Goal: Information Seeking & Learning: Learn about a topic

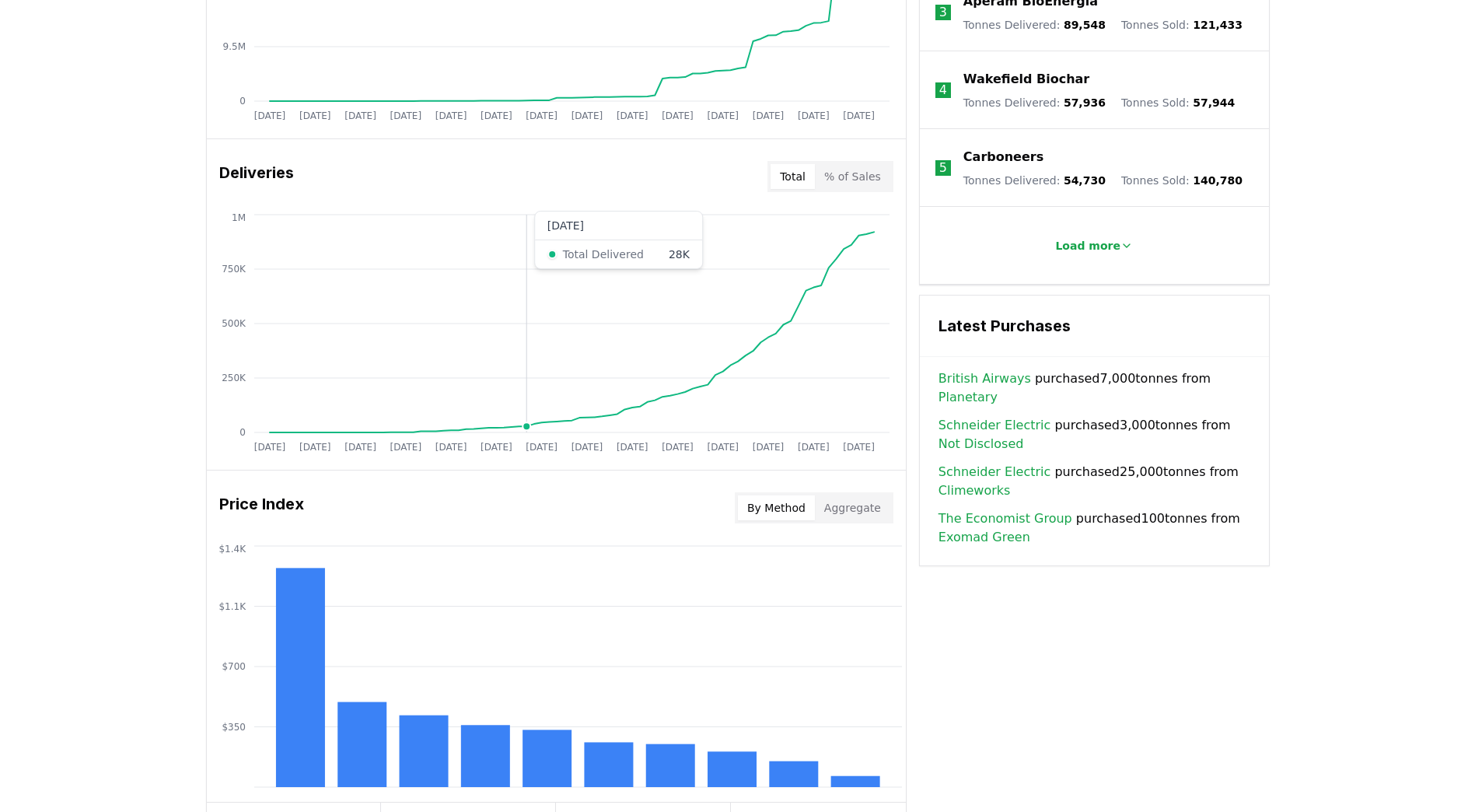
scroll to position [820, 0]
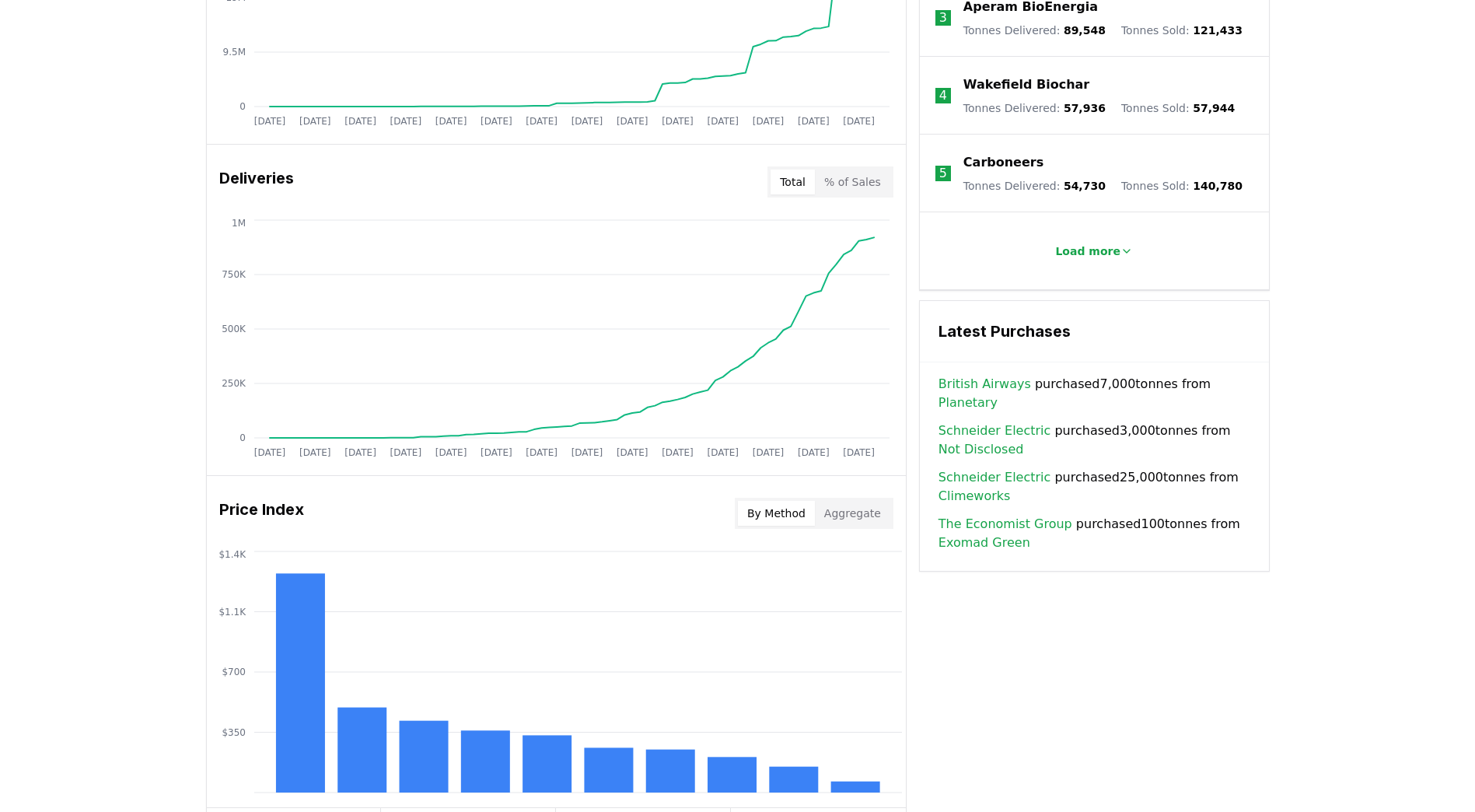
click at [847, 518] on button "Aggregate" at bounding box center [853, 513] width 76 height 25
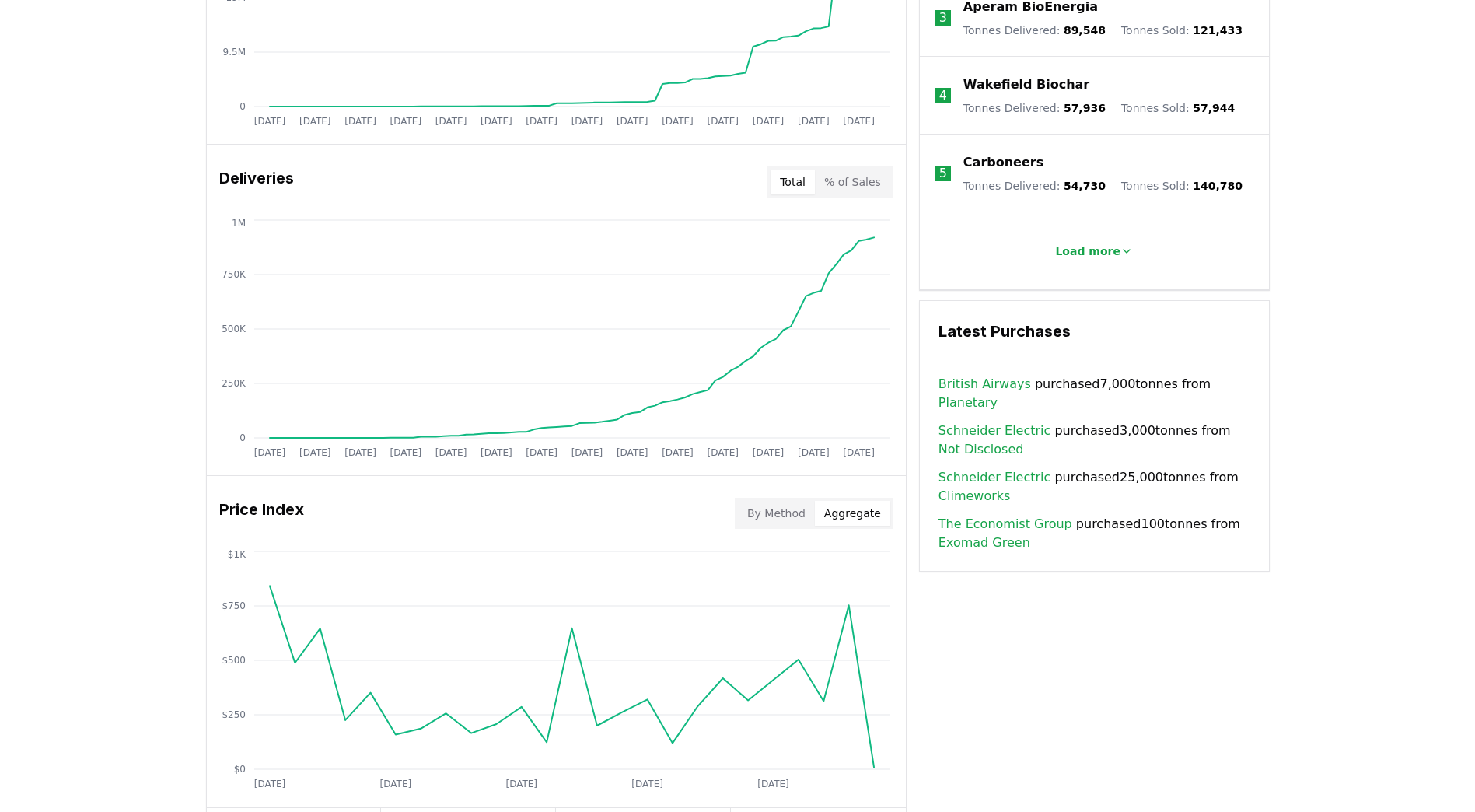
scroll to position [509, 0]
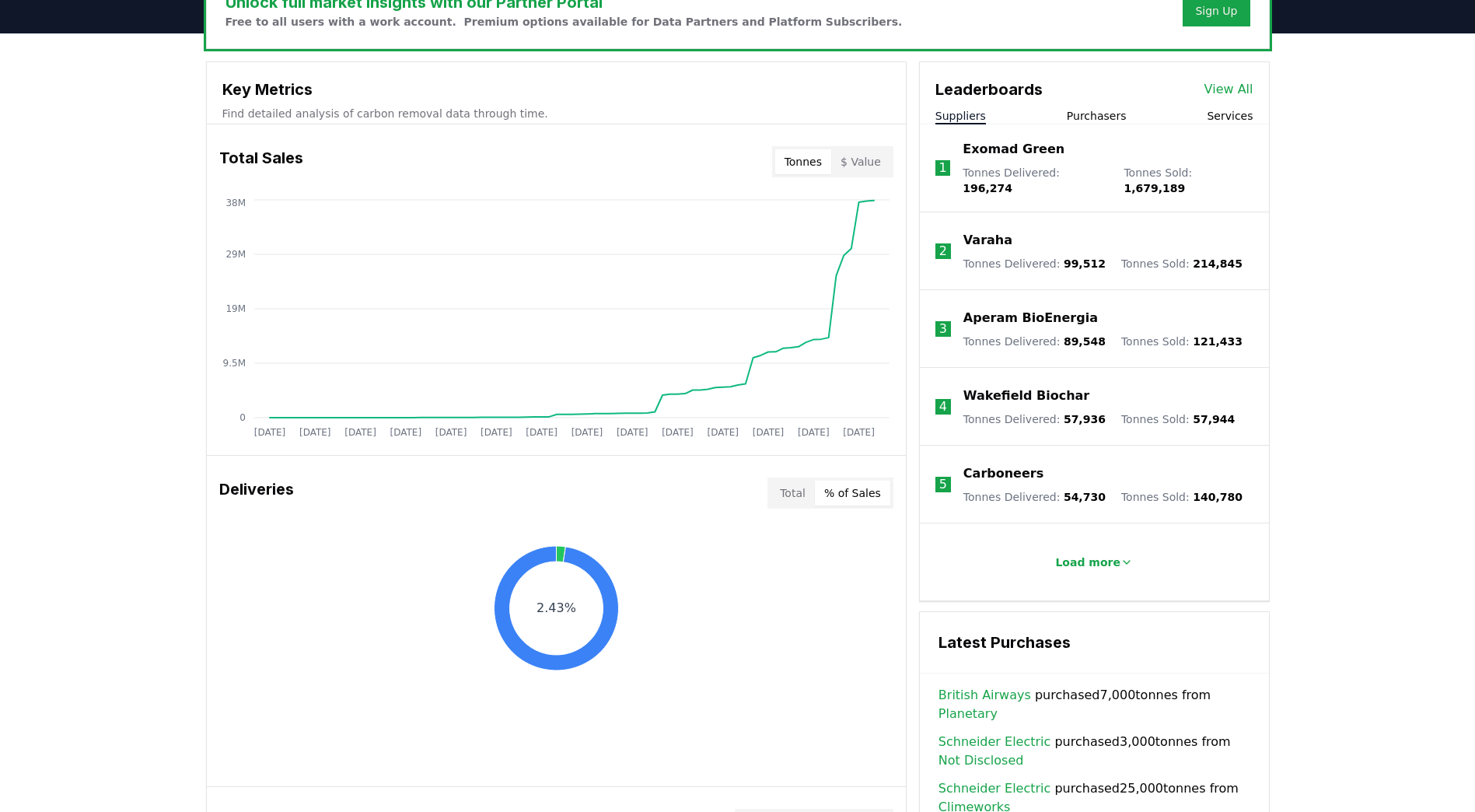
click at [862, 484] on button "% of Sales" at bounding box center [853, 492] width 76 height 25
click at [862, 489] on button "% of Sales" at bounding box center [853, 492] width 76 height 25
click at [867, 158] on button "$ Value" at bounding box center [860, 161] width 59 height 25
click at [803, 157] on button "Tonnes" at bounding box center [803, 161] width 56 height 25
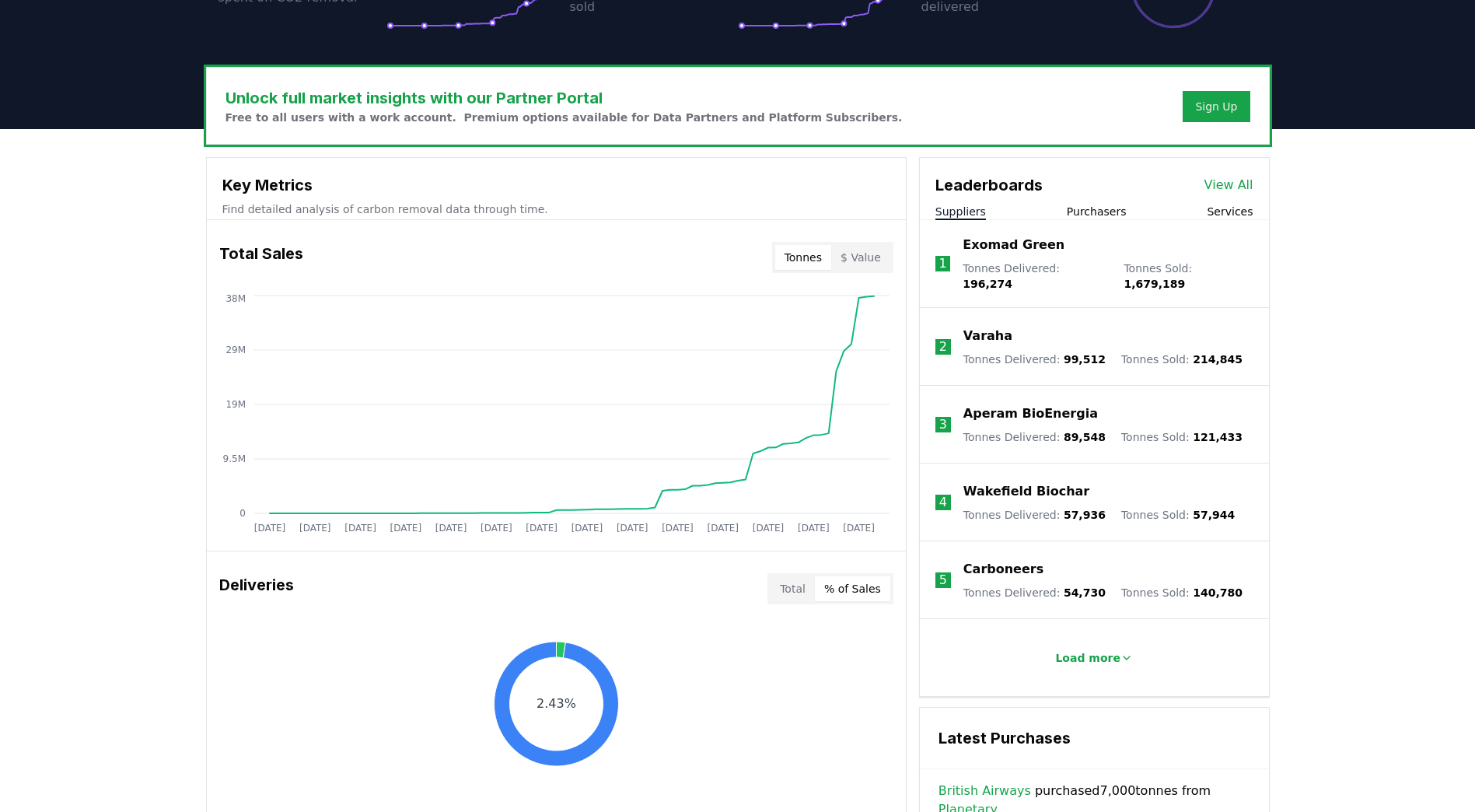
scroll to position [276, 0]
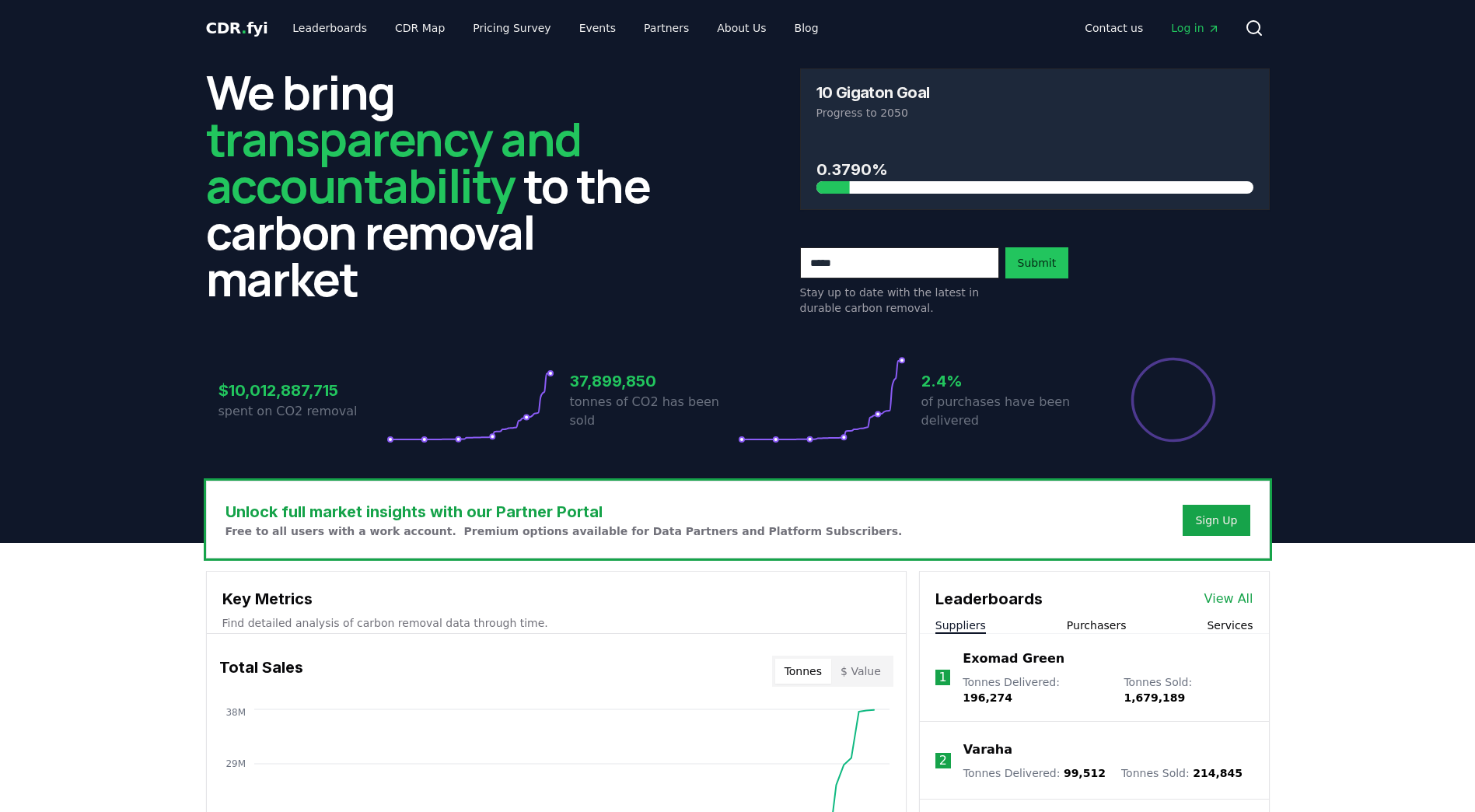
click at [830, 264] on input "email" at bounding box center [900, 262] width 199 height 31
type input "**********"
click at [1038, 267] on button "Submit" at bounding box center [1037, 262] width 64 height 31
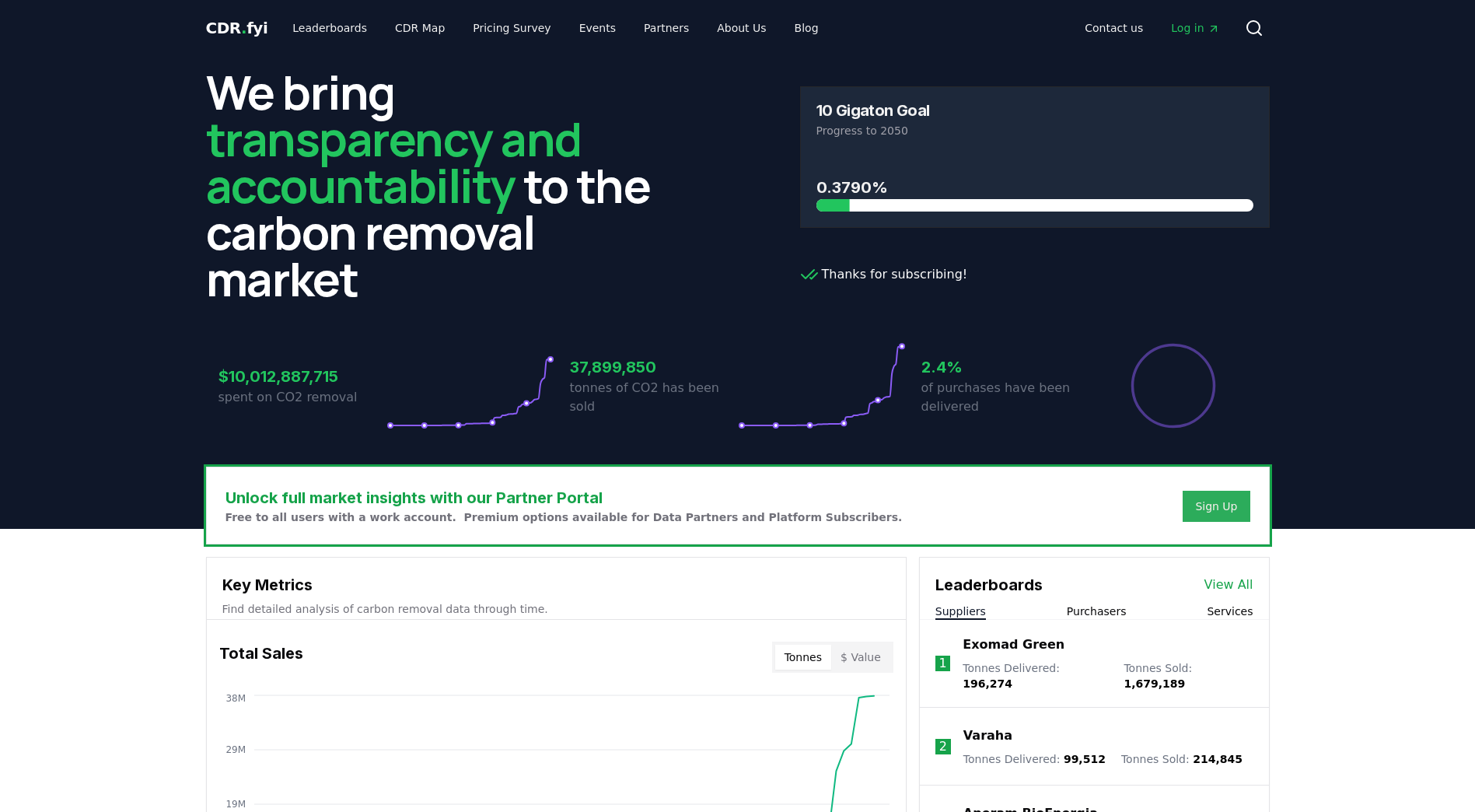
click at [1203, 497] on button "Sign Up" at bounding box center [1216, 505] width 67 height 31
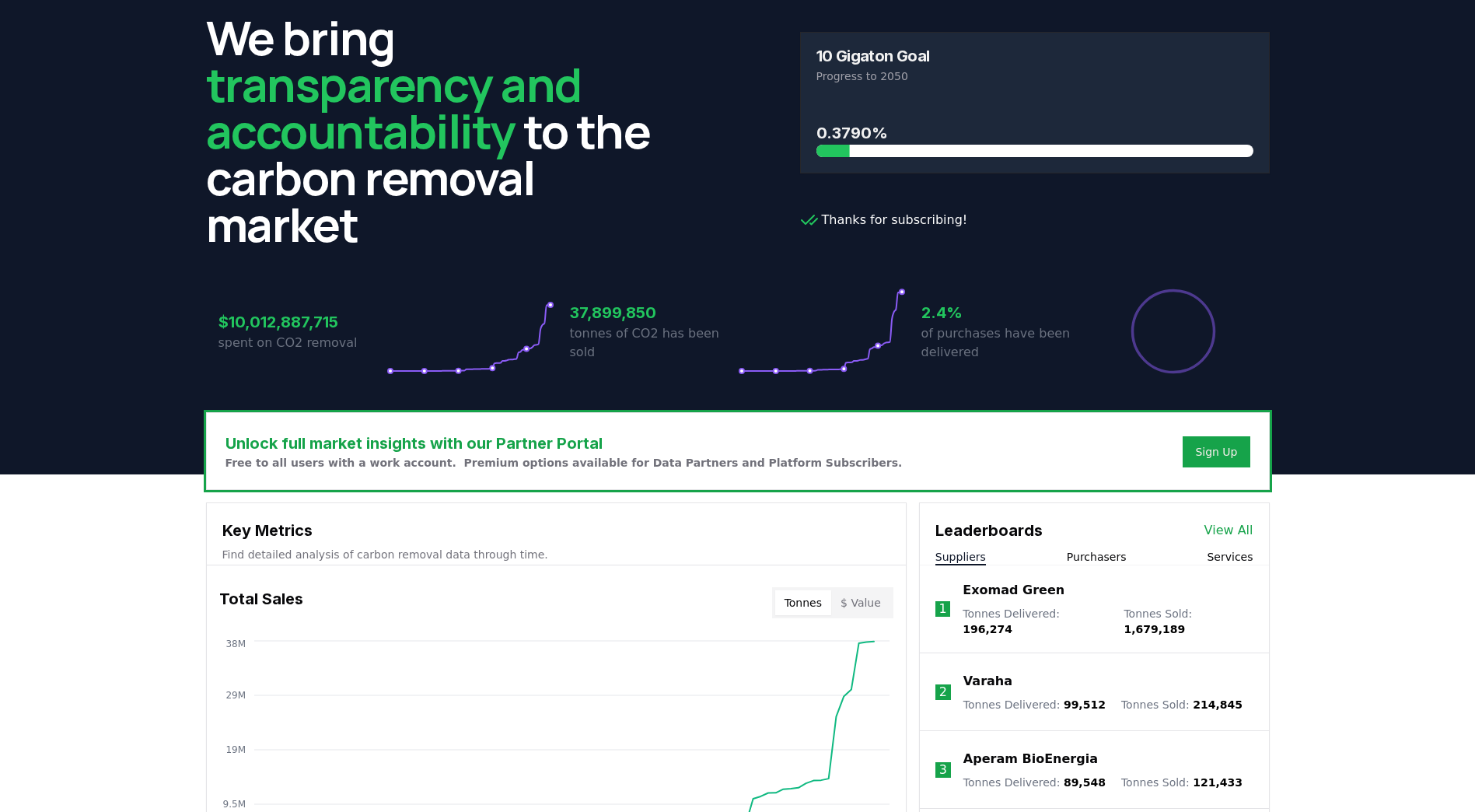
scroll to position [78, 0]
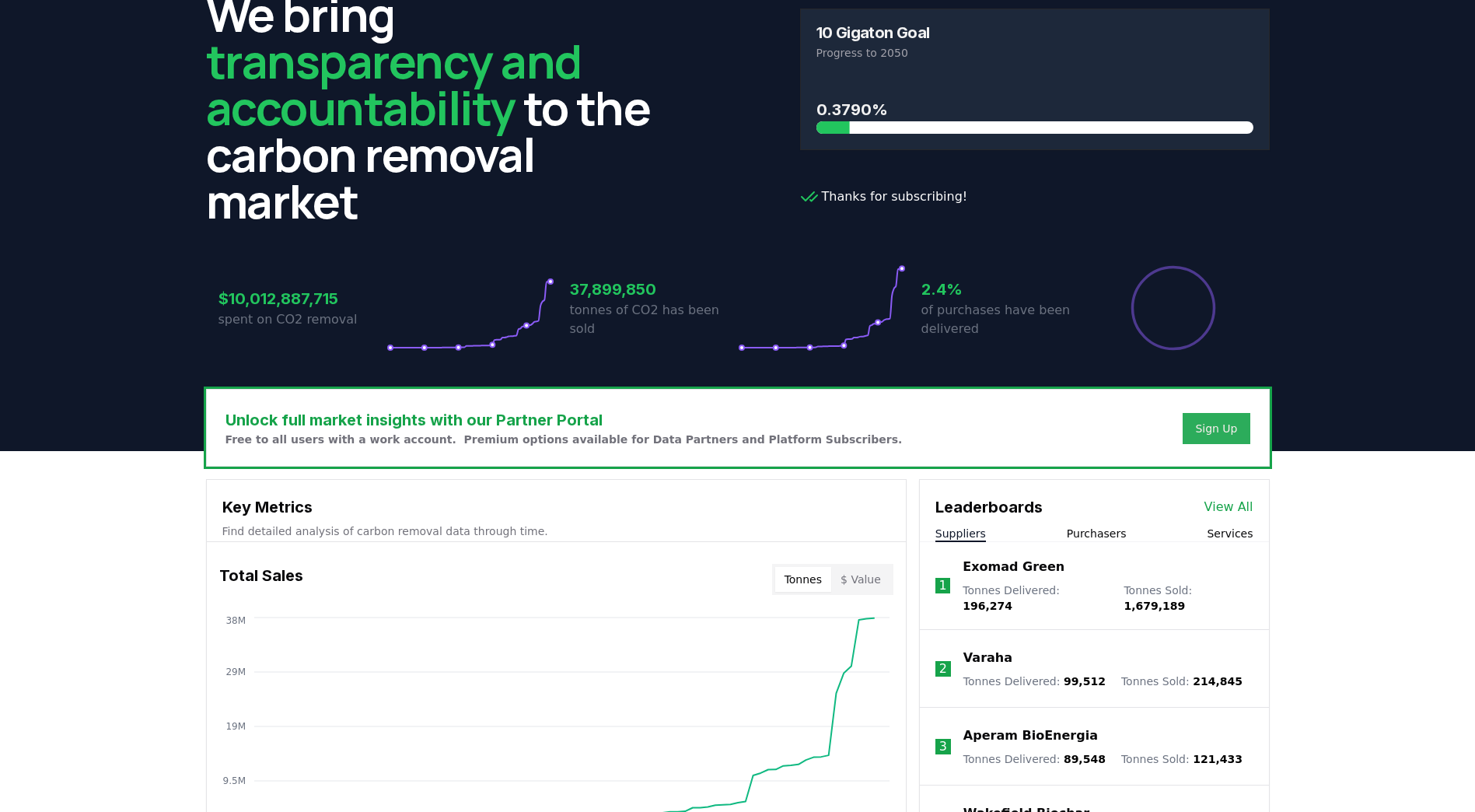
click at [1212, 430] on div "Sign Up" at bounding box center [1216, 428] width 42 height 16
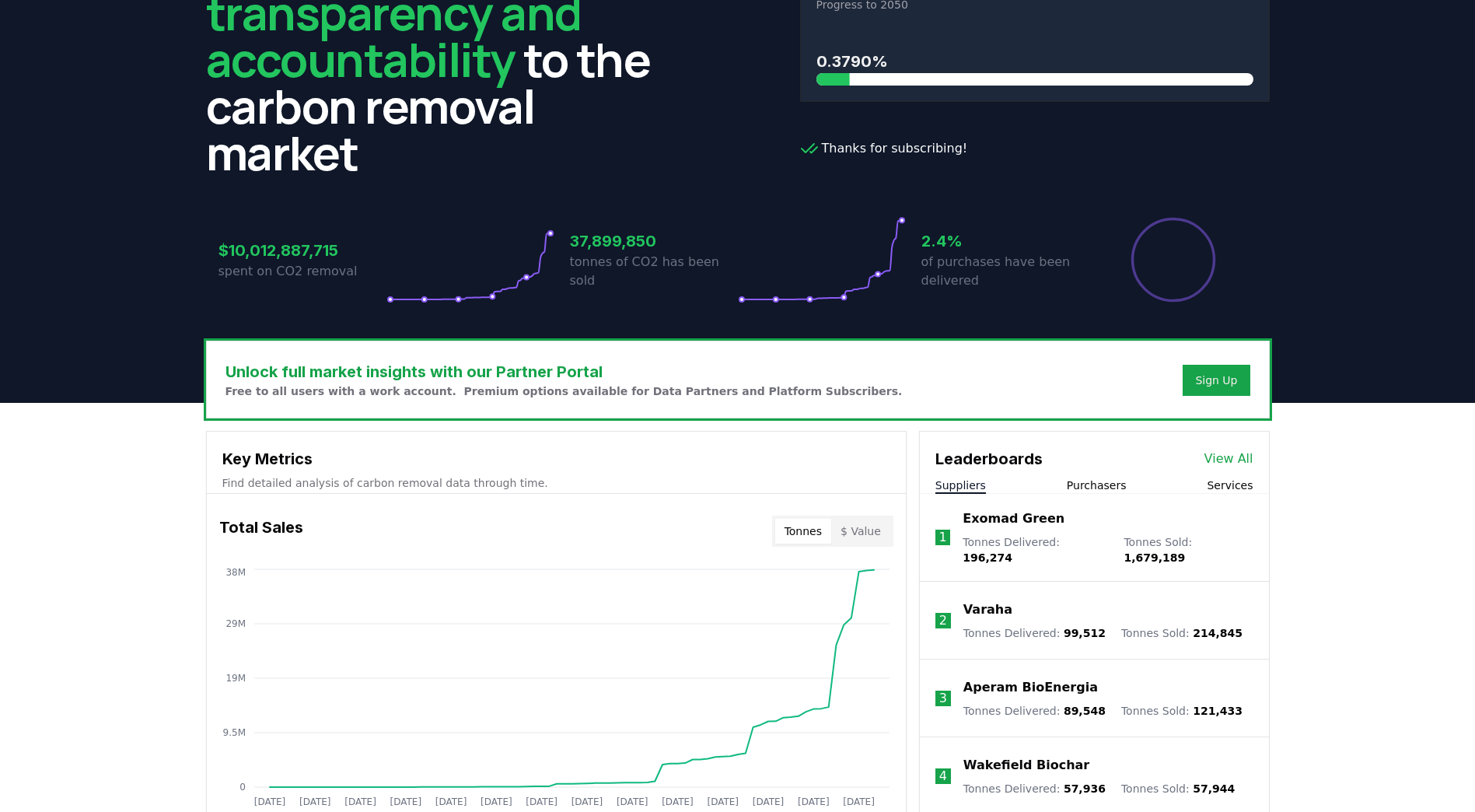
scroll to position [311, 0]
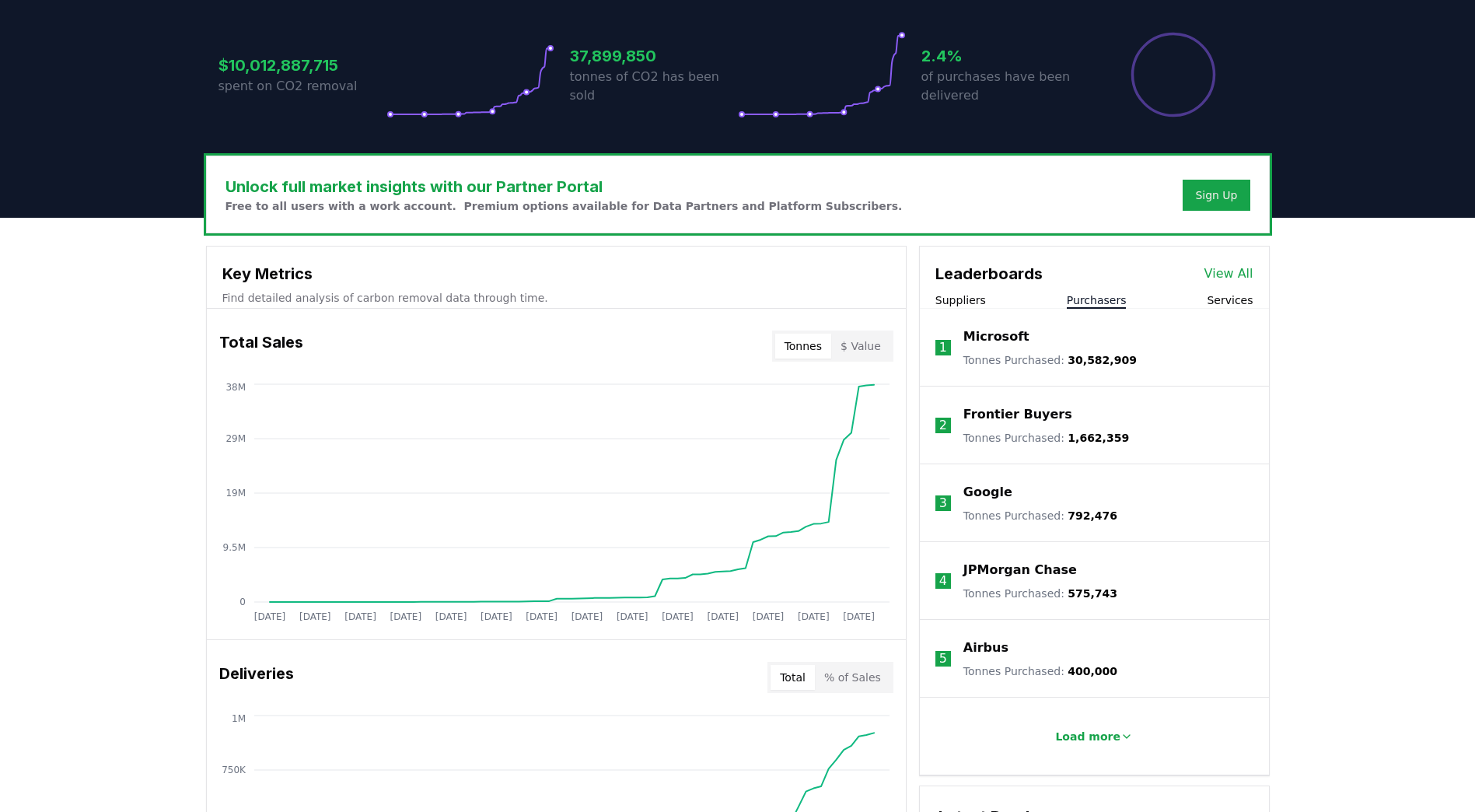
click at [1102, 299] on button "Purchasers" at bounding box center [1097, 300] width 60 height 16
click at [845, 415] on icon "Jan 2019 Jul 2019 Jan 2020 Jul 2020 Jan 2021 Jul 2021 Jan 2022 Jul 2022 Jan 202…" at bounding box center [550, 505] width 687 height 249
click at [849, 434] on circle at bounding box center [851, 433] width 8 height 8
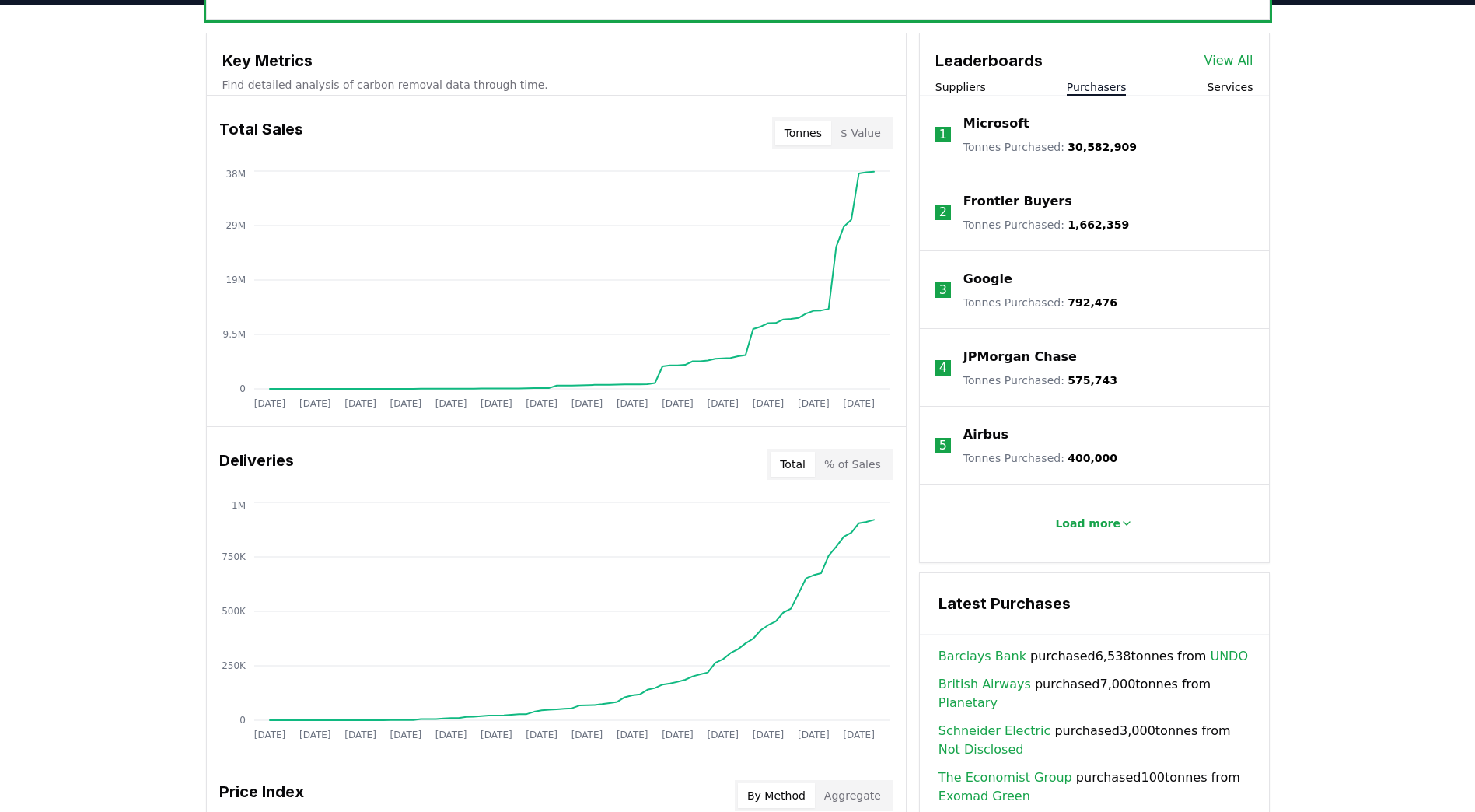
scroll to position [544, 0]
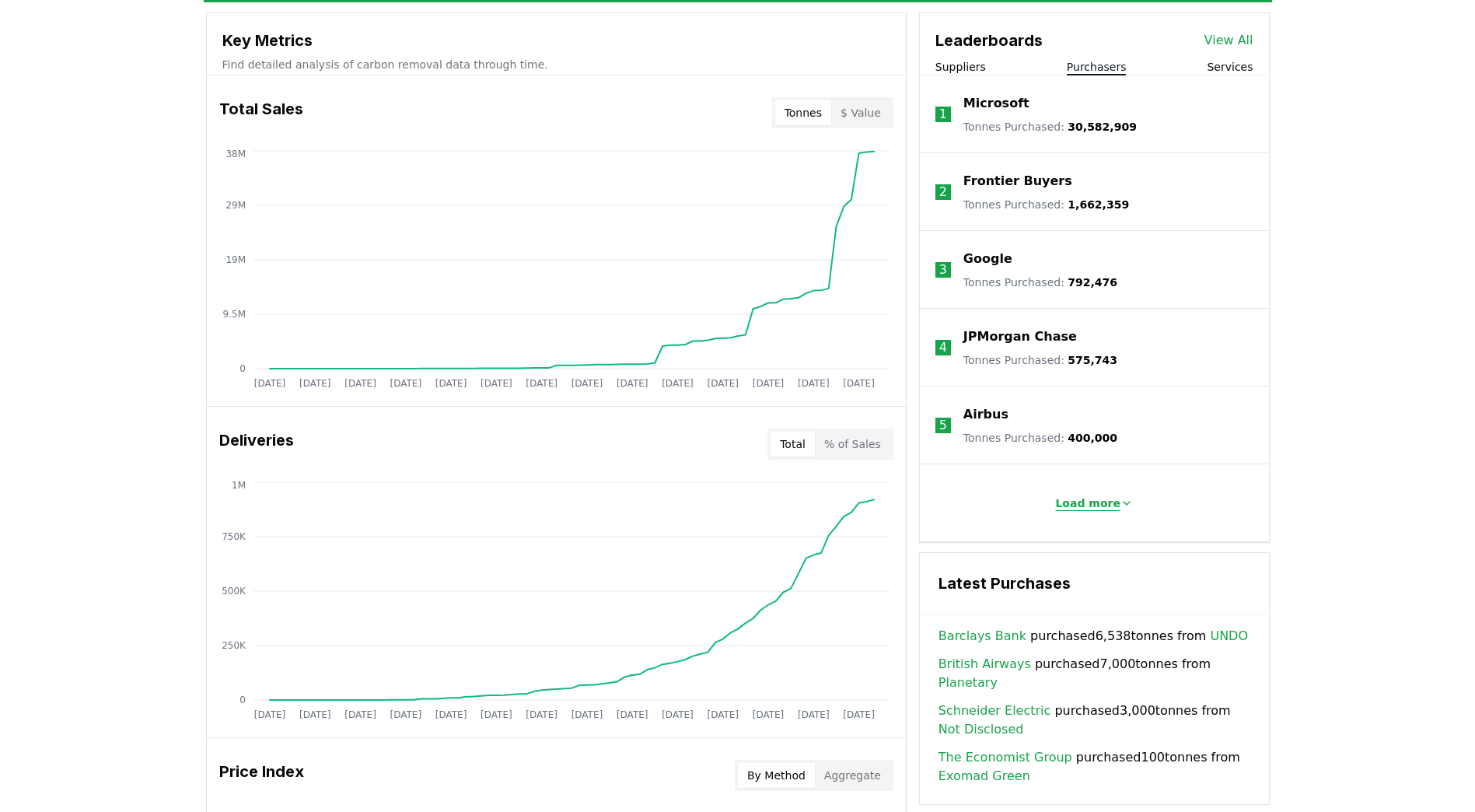
click at [1083, 504] on p "Load more" at bounding box center [1088, 503] width 66 height 16
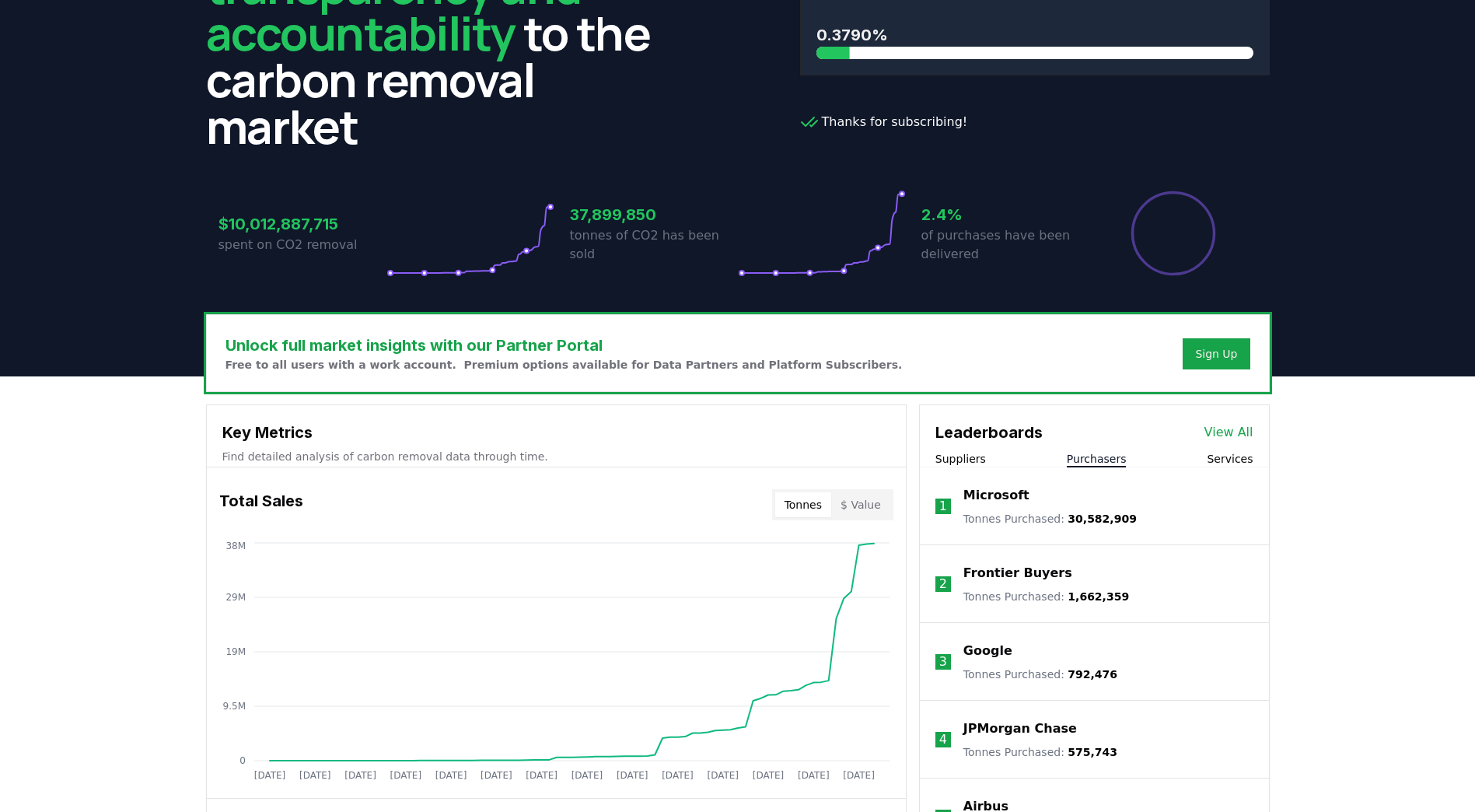
scroll to position [0, 0]
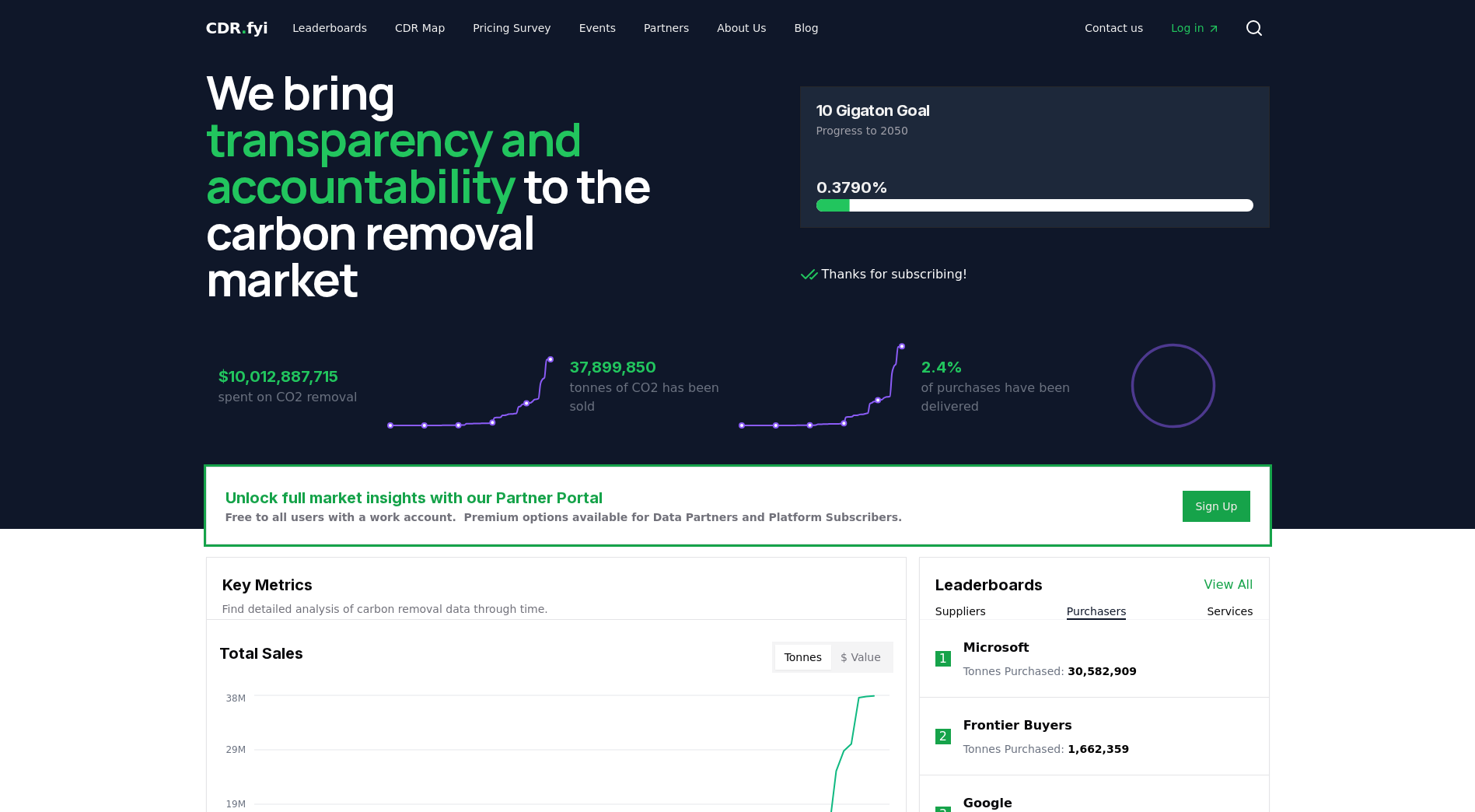
click at [1229, 580] on link "View All" at bounding box center [1229, 584] width 49 height 19
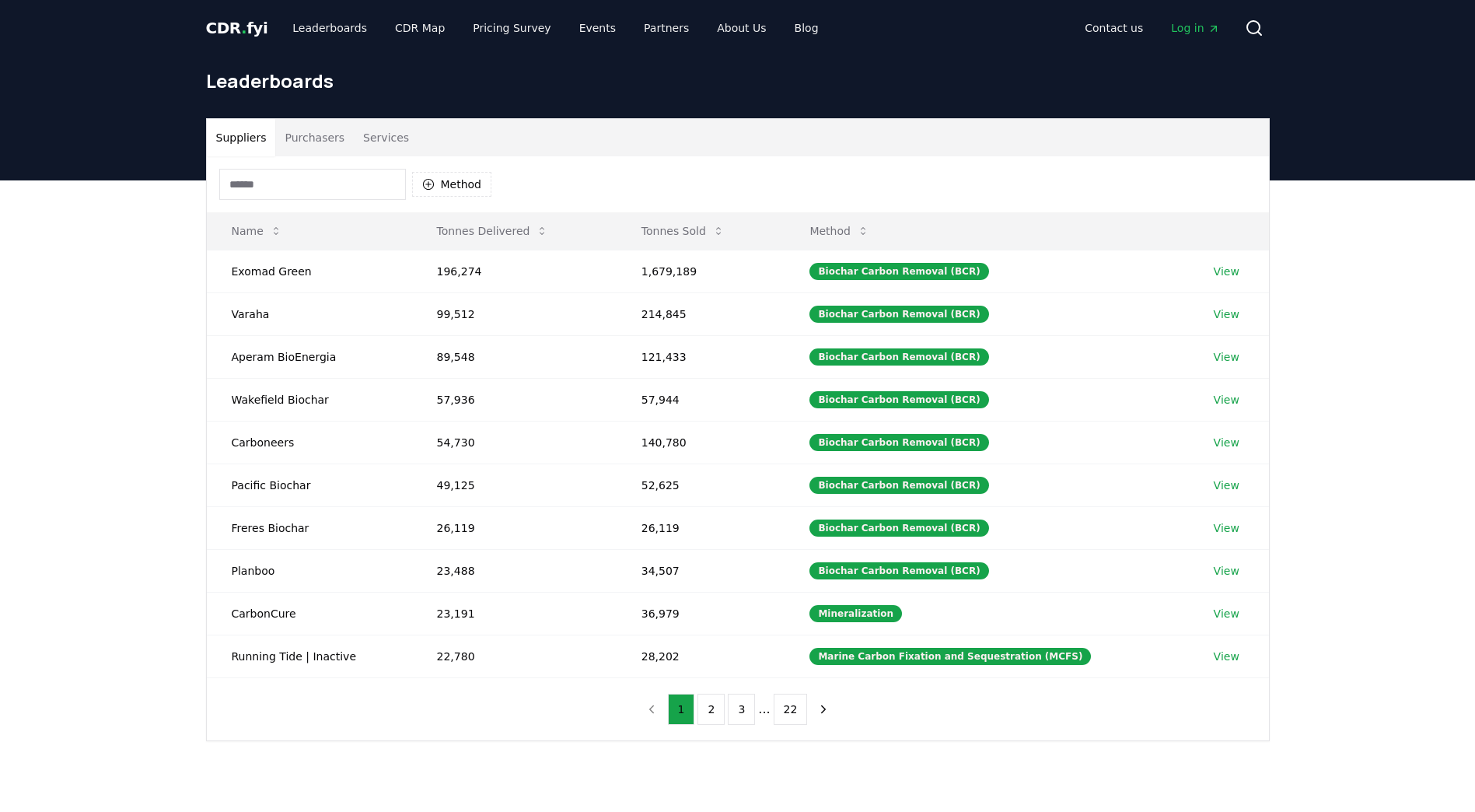
click at [313, 136] on button "Purchasers" at bounding box center [314, 136] width 79 height 37
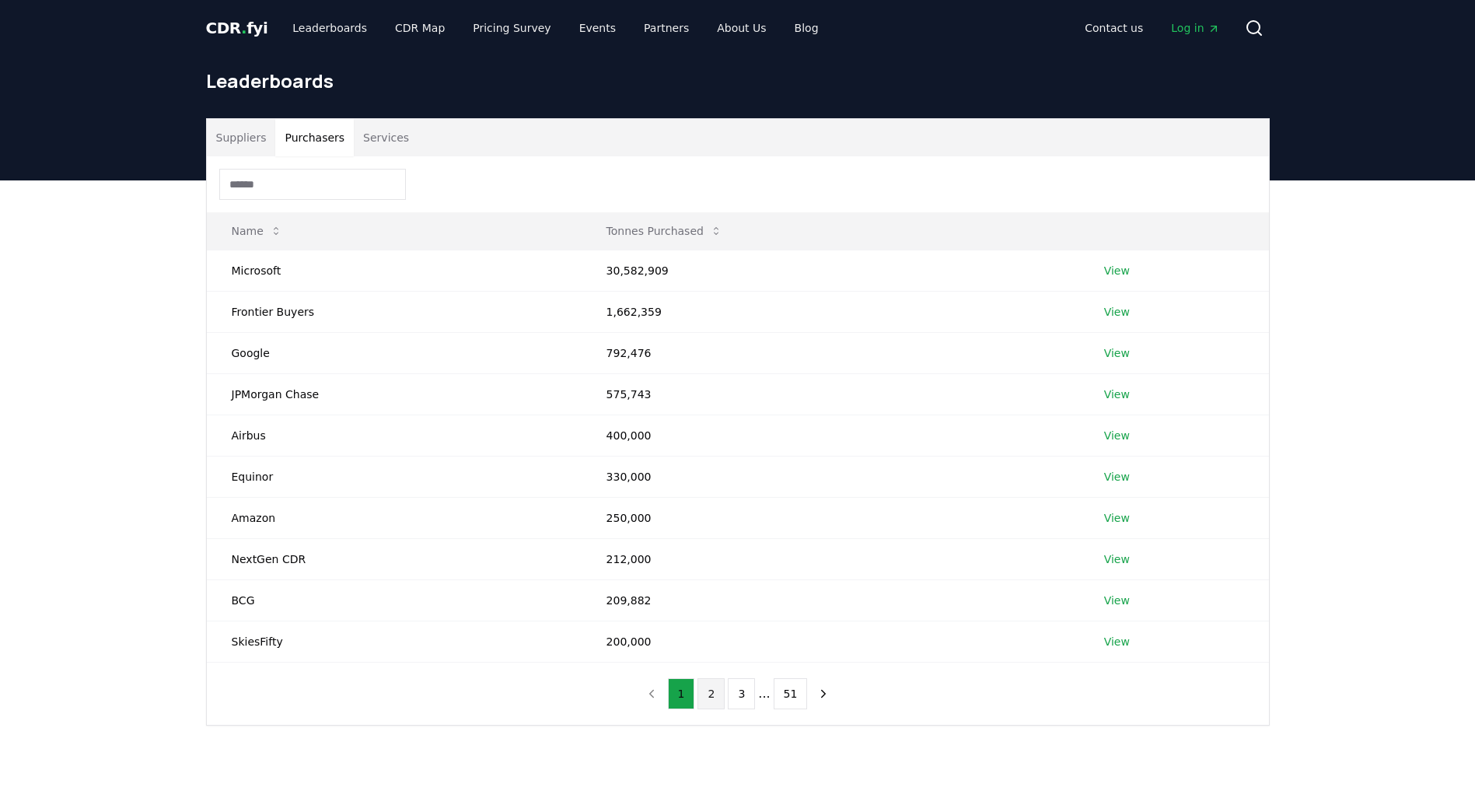
click at [715, 697] on button "2" at bounding box center [711, 692] width 27 height 31
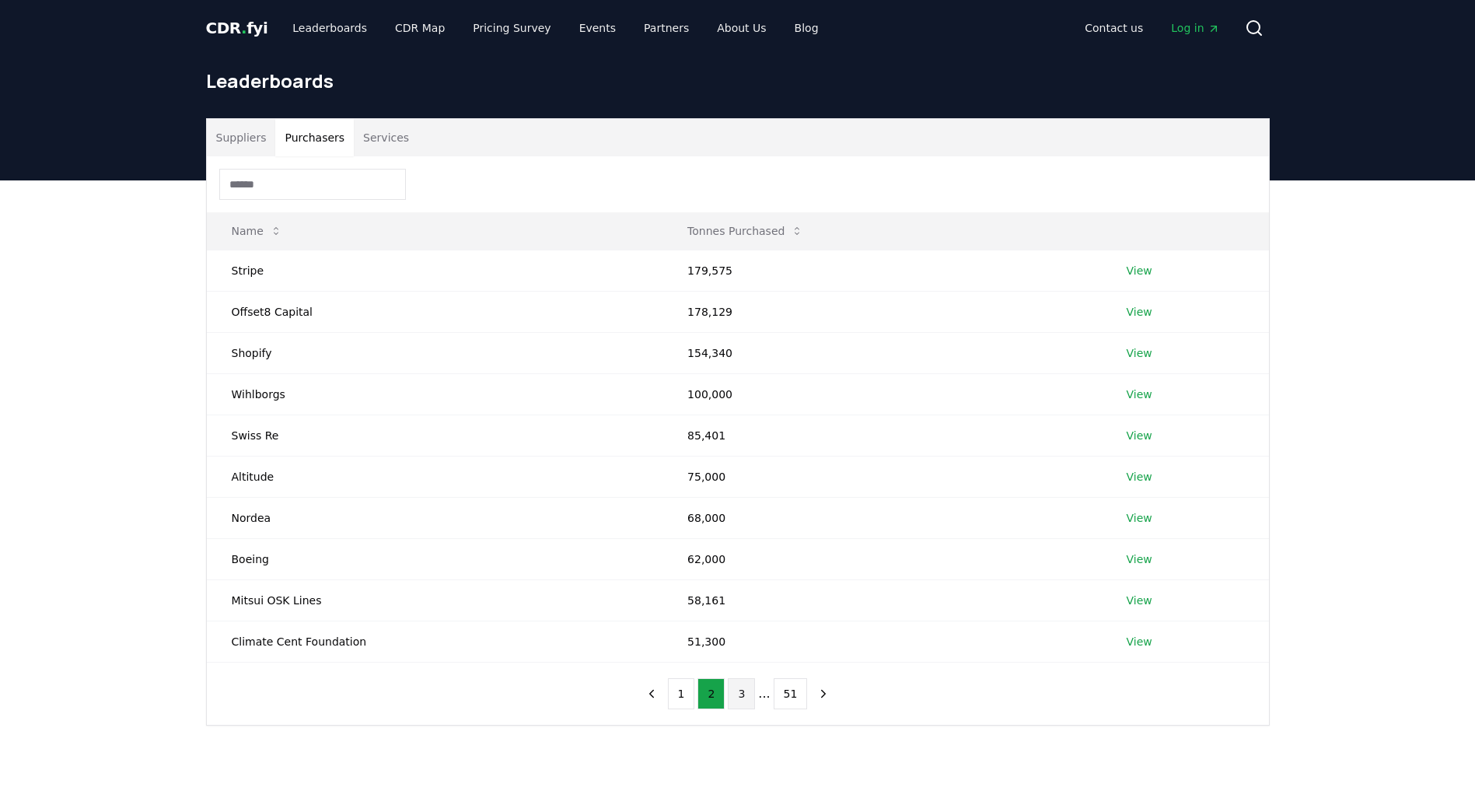
click at [738, 693] on button "3" at bounding box center [740, 692] width 27 height 31
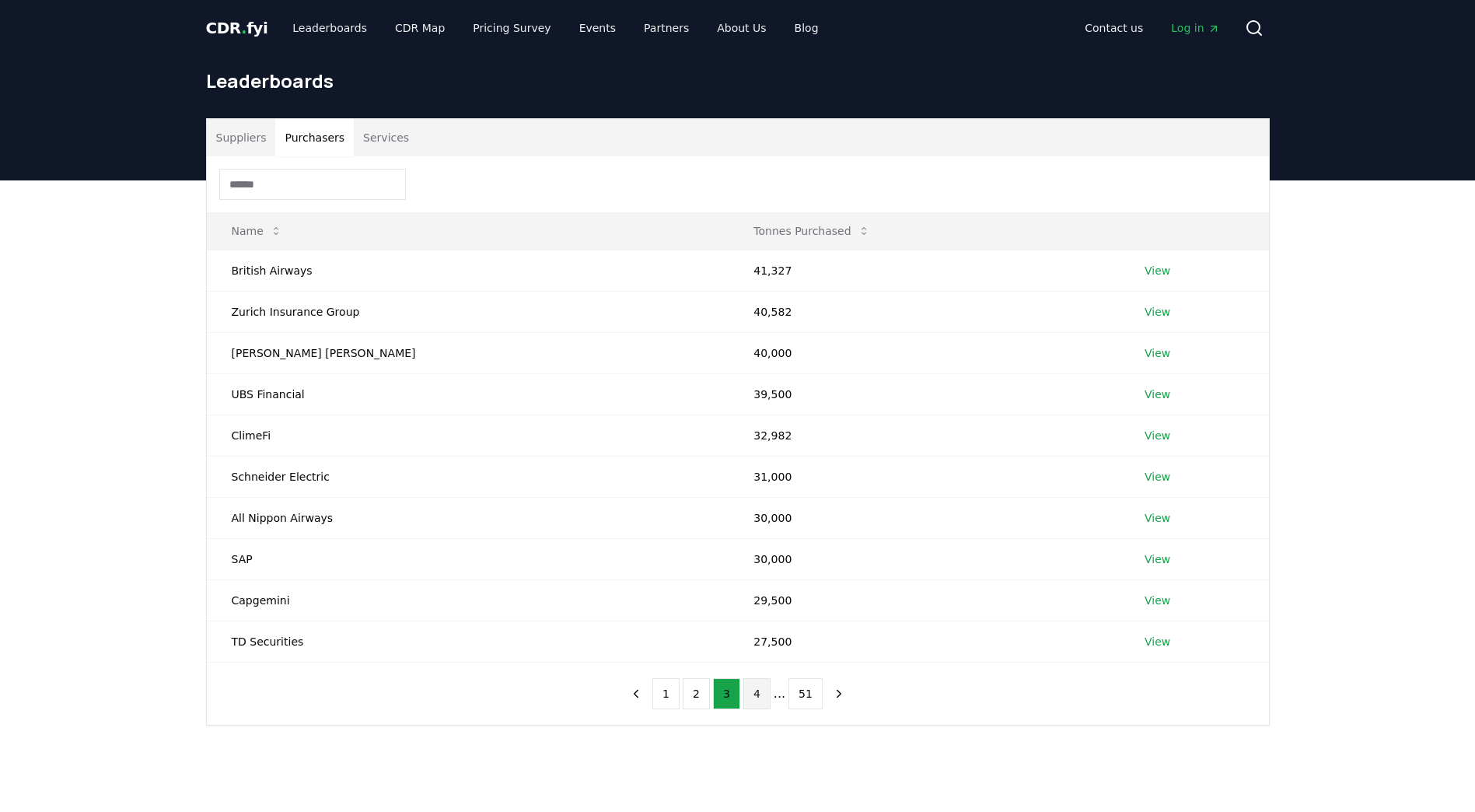
click at [757, 697] on button "4" at bounding box center [756, 692] width 27 height 31
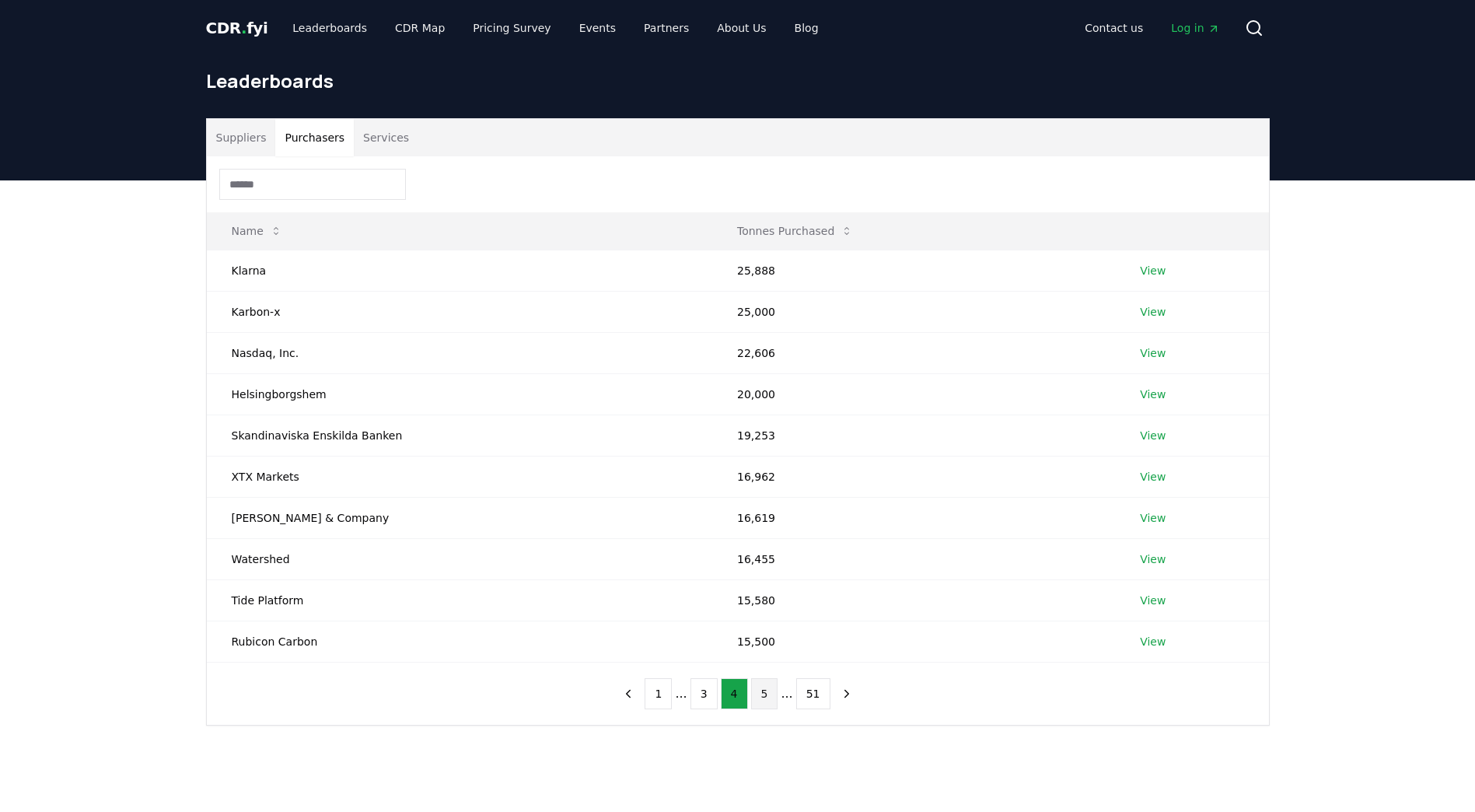
click at [766, 691] on button "5" at bounding box center [764, 692] width 27 height 31
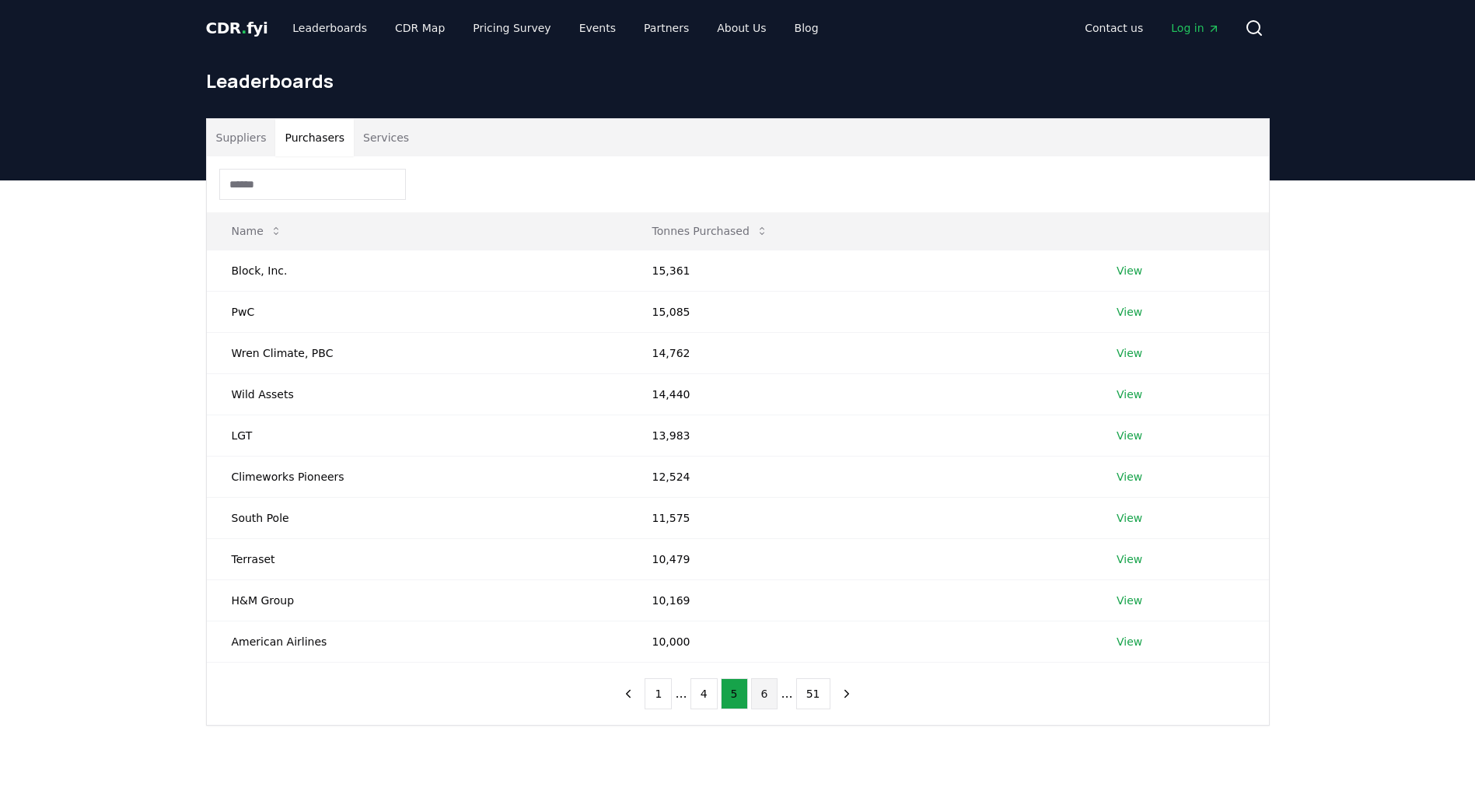
click at [759, 684] on button "6" at bounding box center [764, 692] width 27 height 31
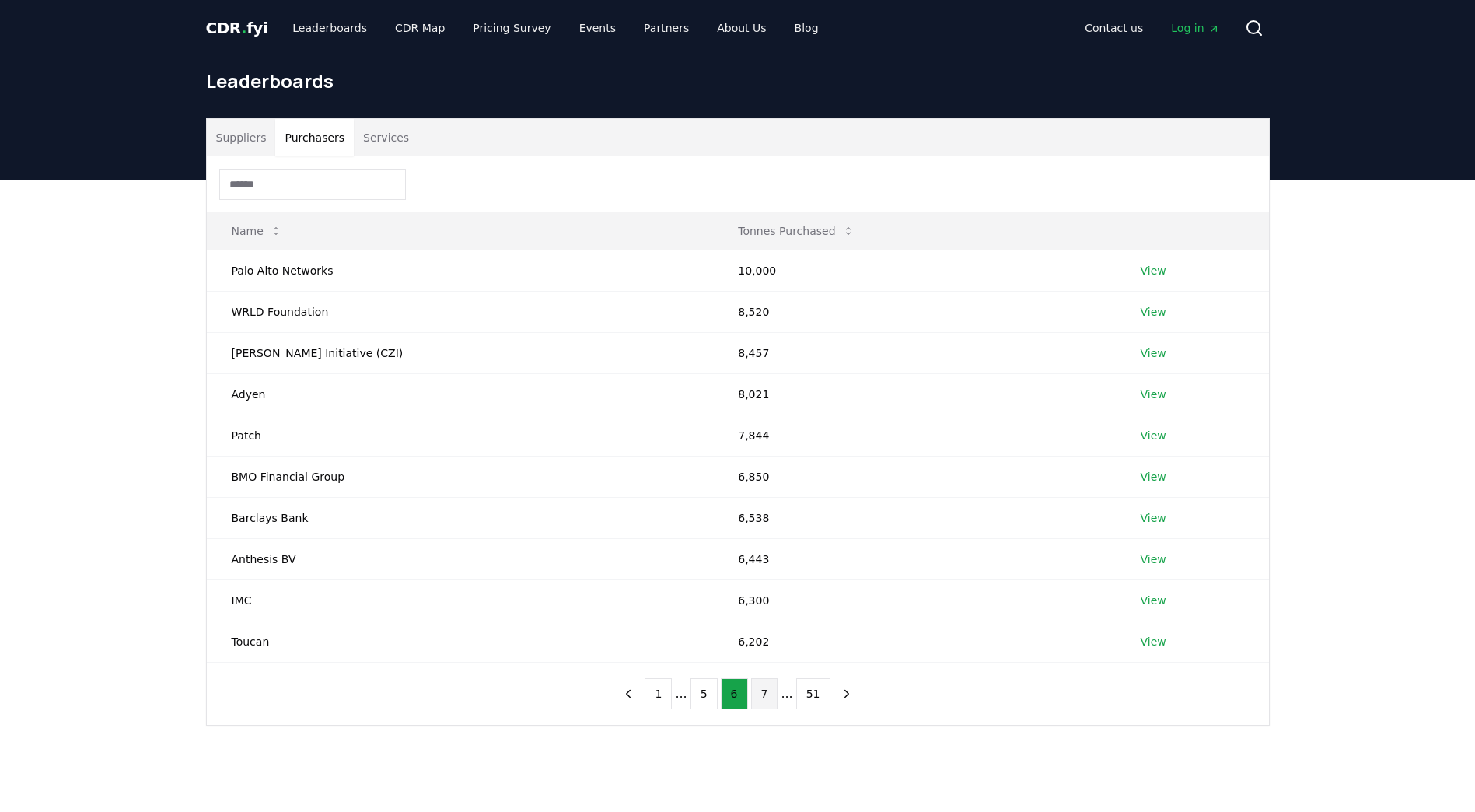
click at [771, 688] on button "7" at bounding box center [764, 692] width 27 height 31
click at [768, 691] on button "8" at bounding box center [764, 692] width 27 height 31
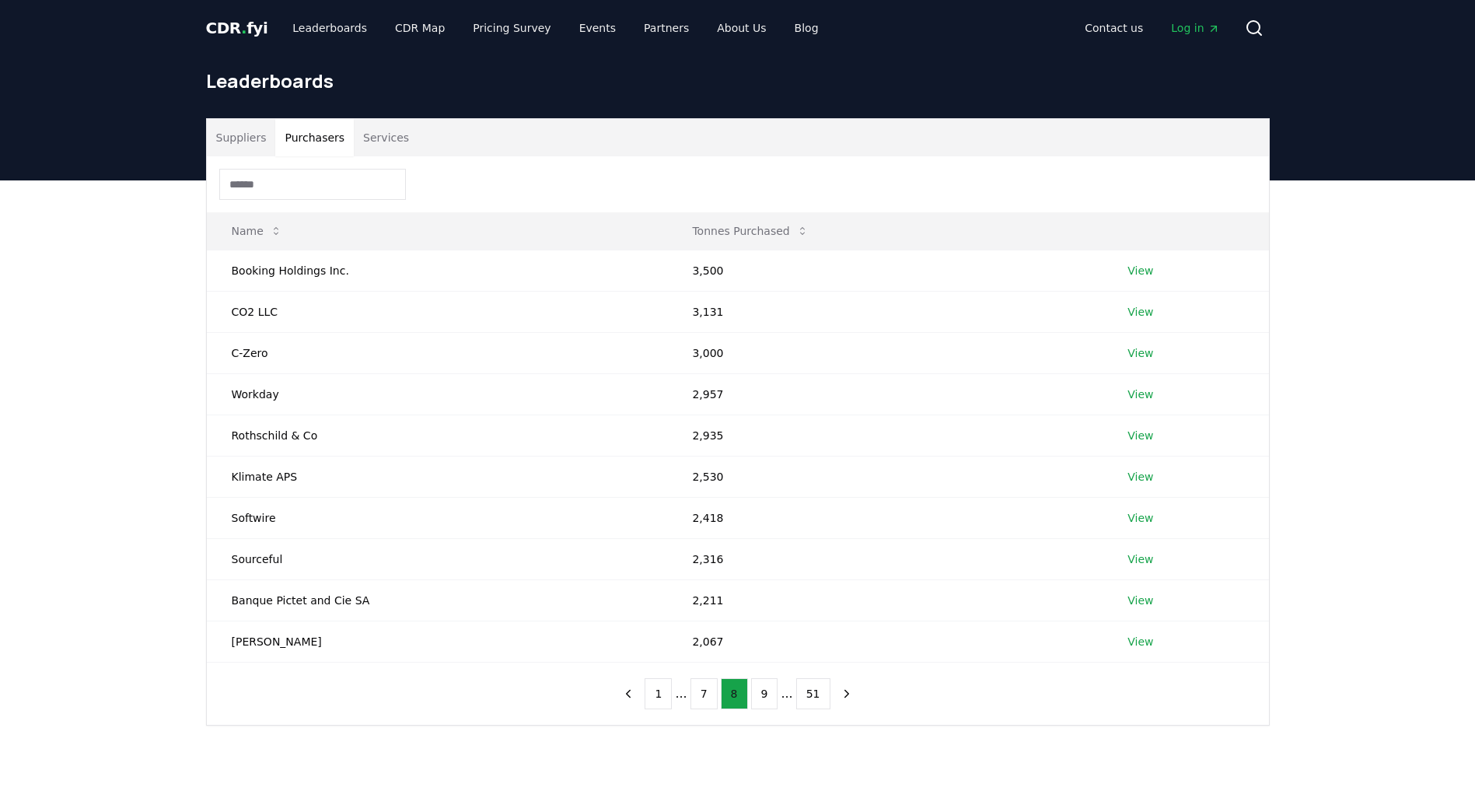
click at [768, 691] on button "9" at bounding box center [764, 692] width 27 height 31
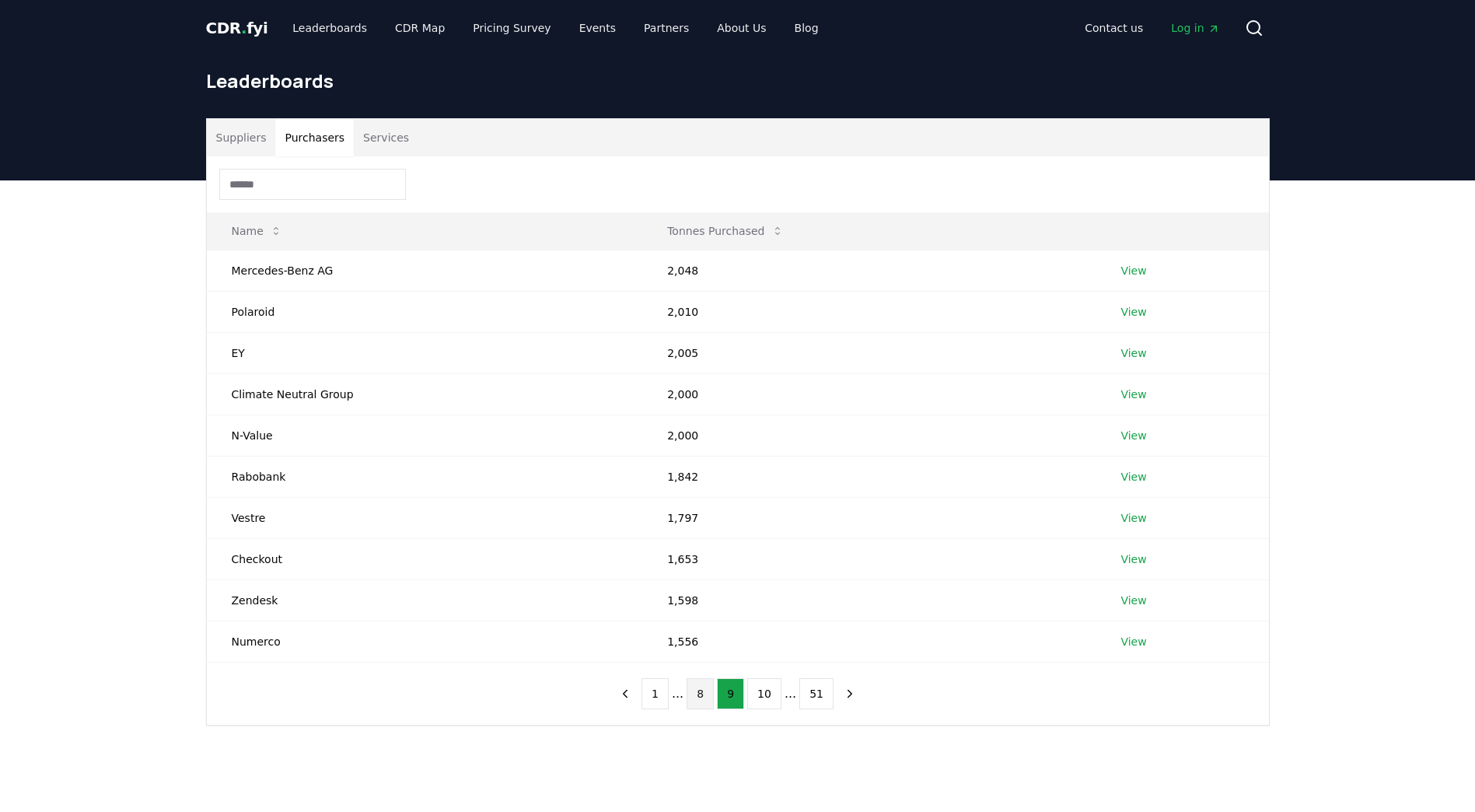
click at [768, 691] on button "10" at bounding box center [764, 692] width 34 height 31
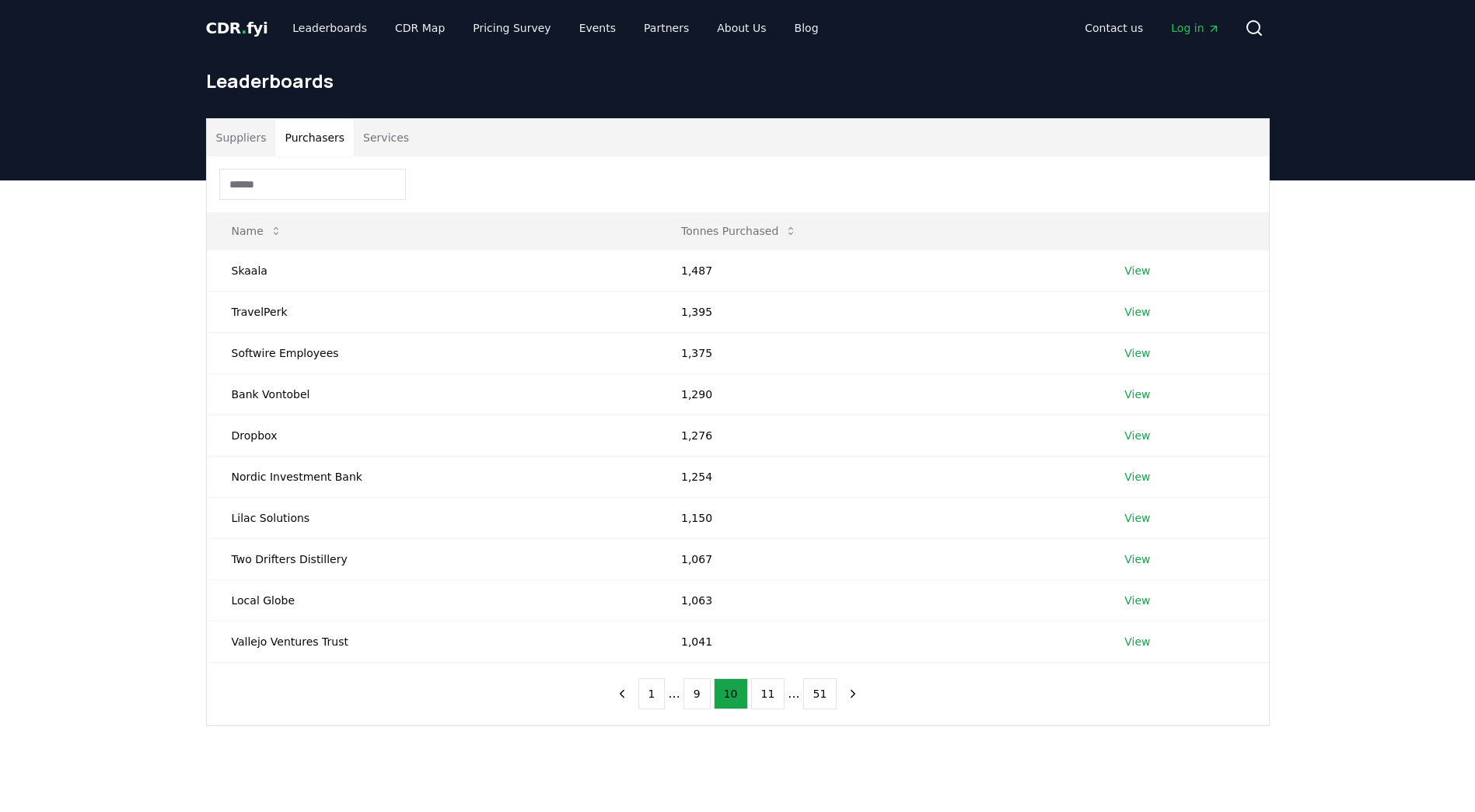
click at [768, 691] on button "11" at bounding box center [768, 692] width 34 height 31
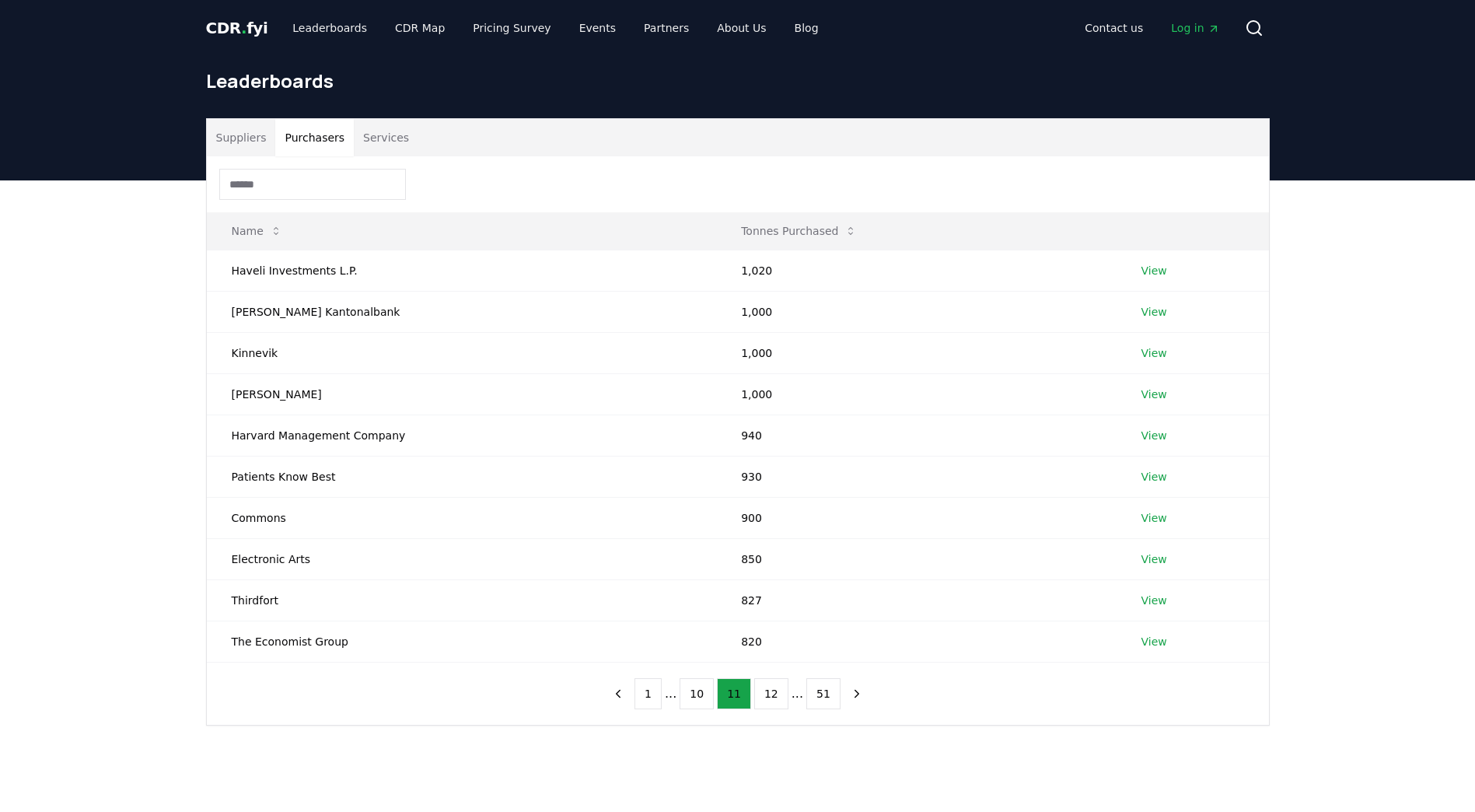
click at [768, 691] on button "12" at bounding box center [771, 692] width 34 height 31
click at [768, 691] on button "13" at bounding box center [771, 692] width 34 height 31
click at [768, 691] on button "14" at bounding box center [771, 692] width 34 height 31
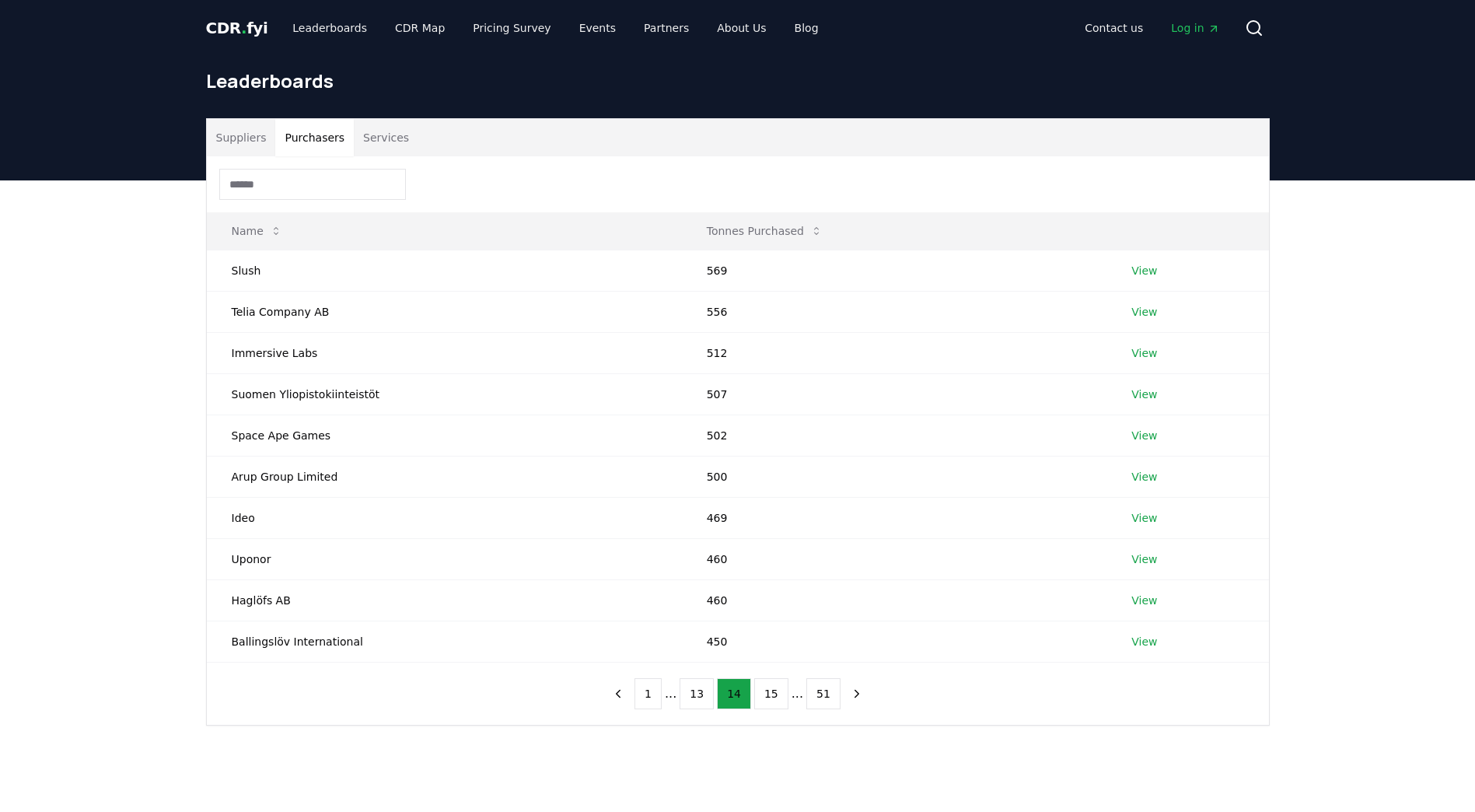
click at [768, 691] on button "15" at bounding box center [771, 692] width 34 height 31
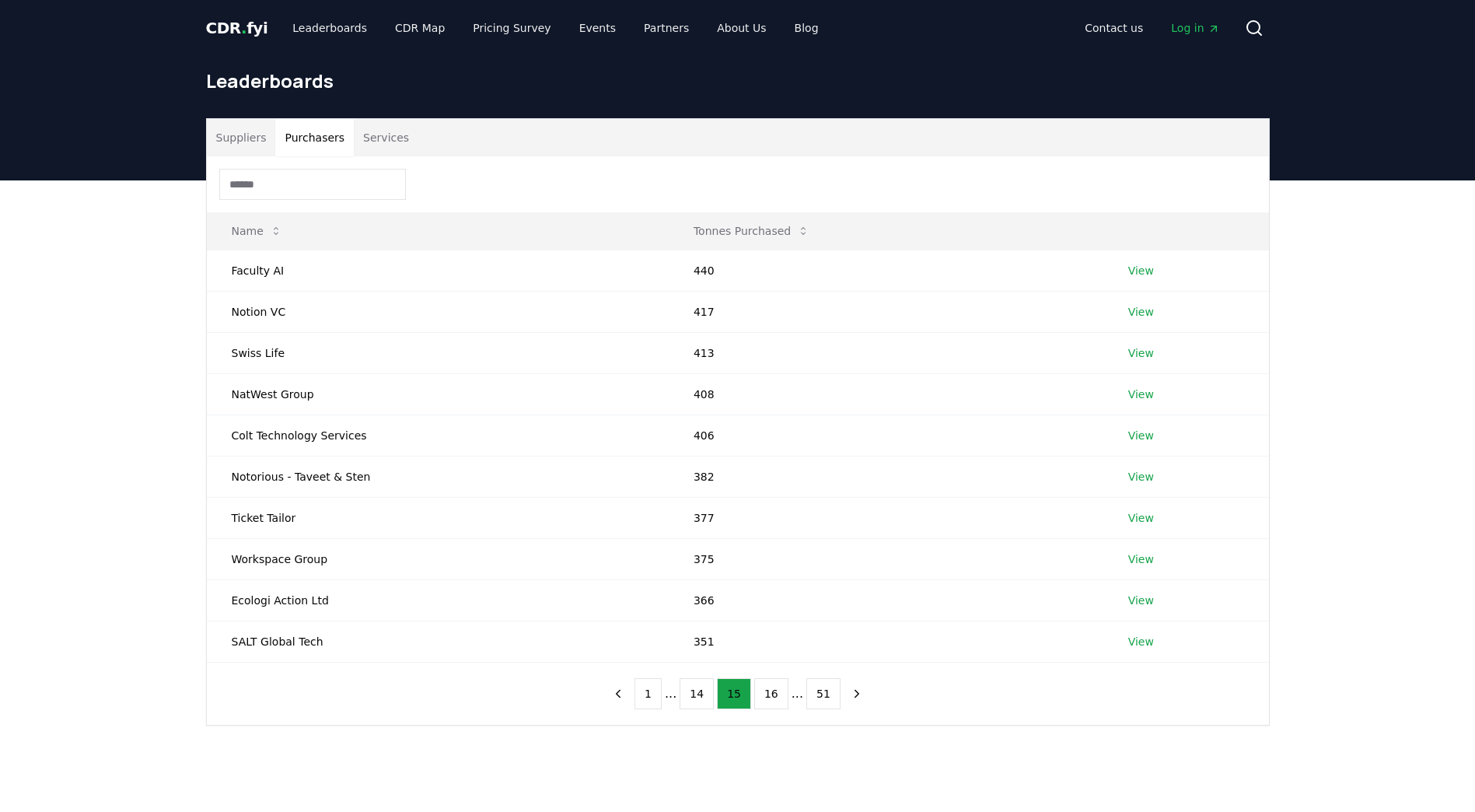
click at [768, 691] on button "16" at bounding box center [771, 692] width 34 height 31
click at [768, 691] on button "17" at bounding box center [771, 692] width 34 height 31
click at [768, 691] on button "18" at bounding box center [771, 692] width 34 height 31
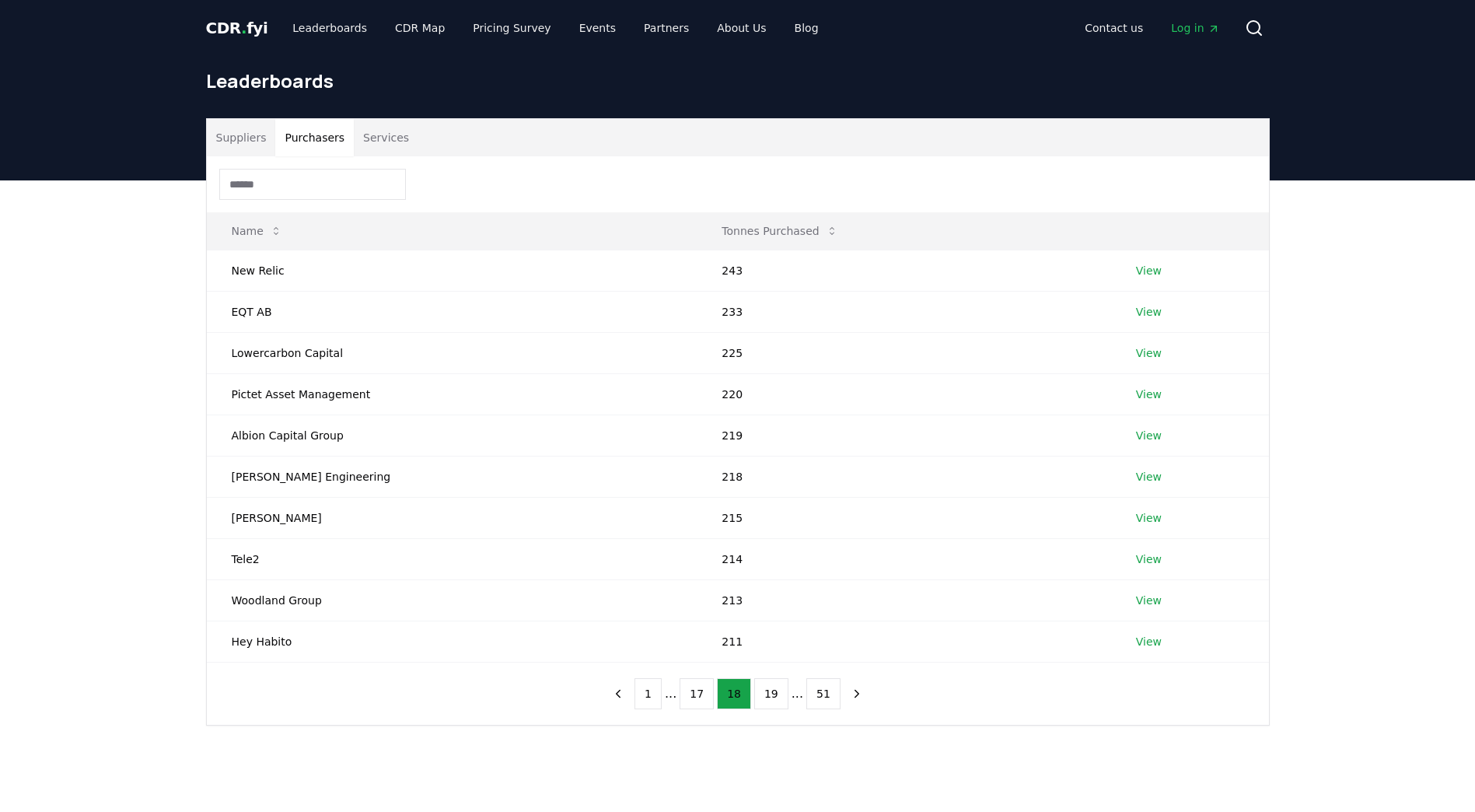
click at [768, 691] on button "19" at bounding box center [771, 692] width 34 height 31
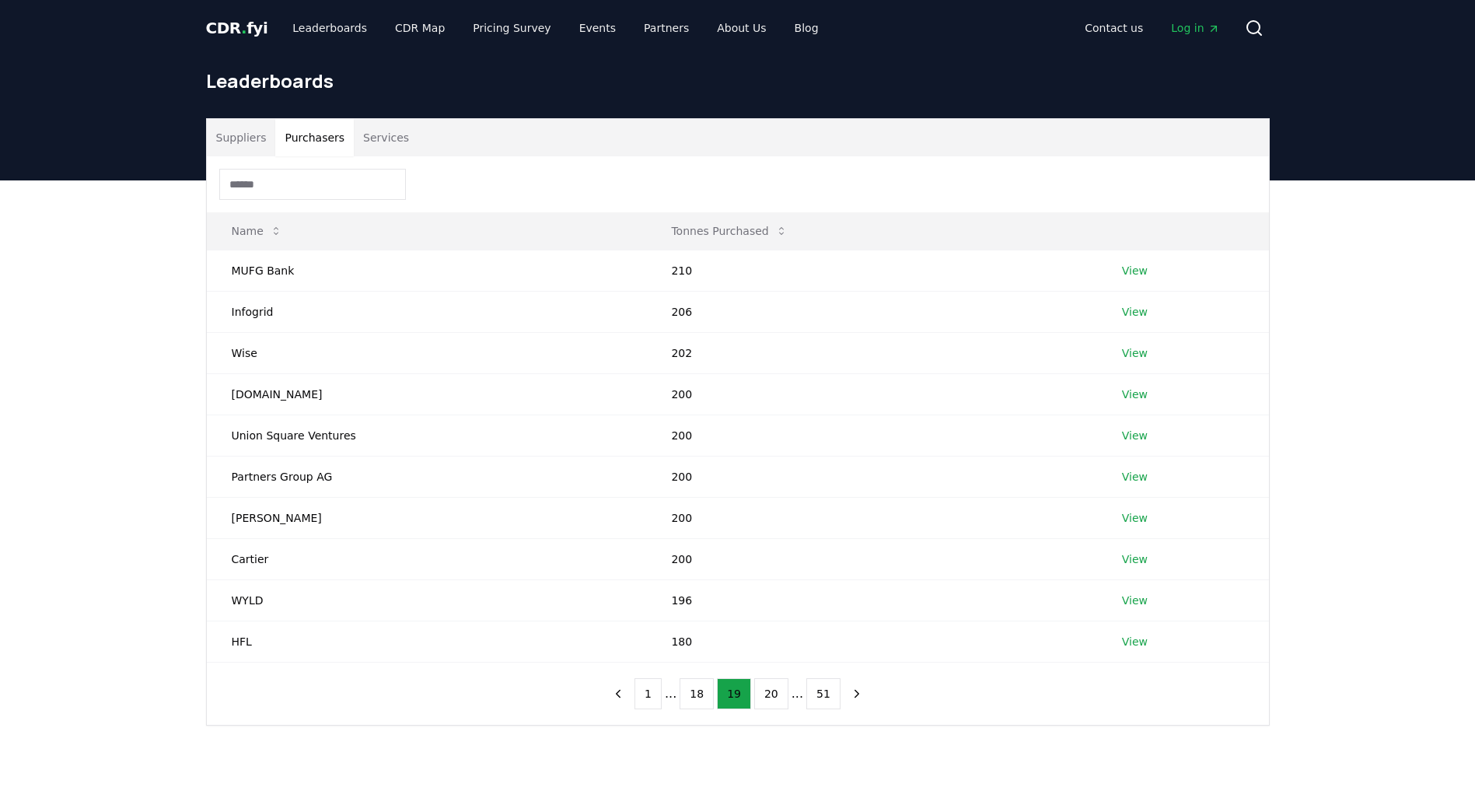
click at [768, 691] on button "20" at bounding box center [771, 692] width 34 height 31
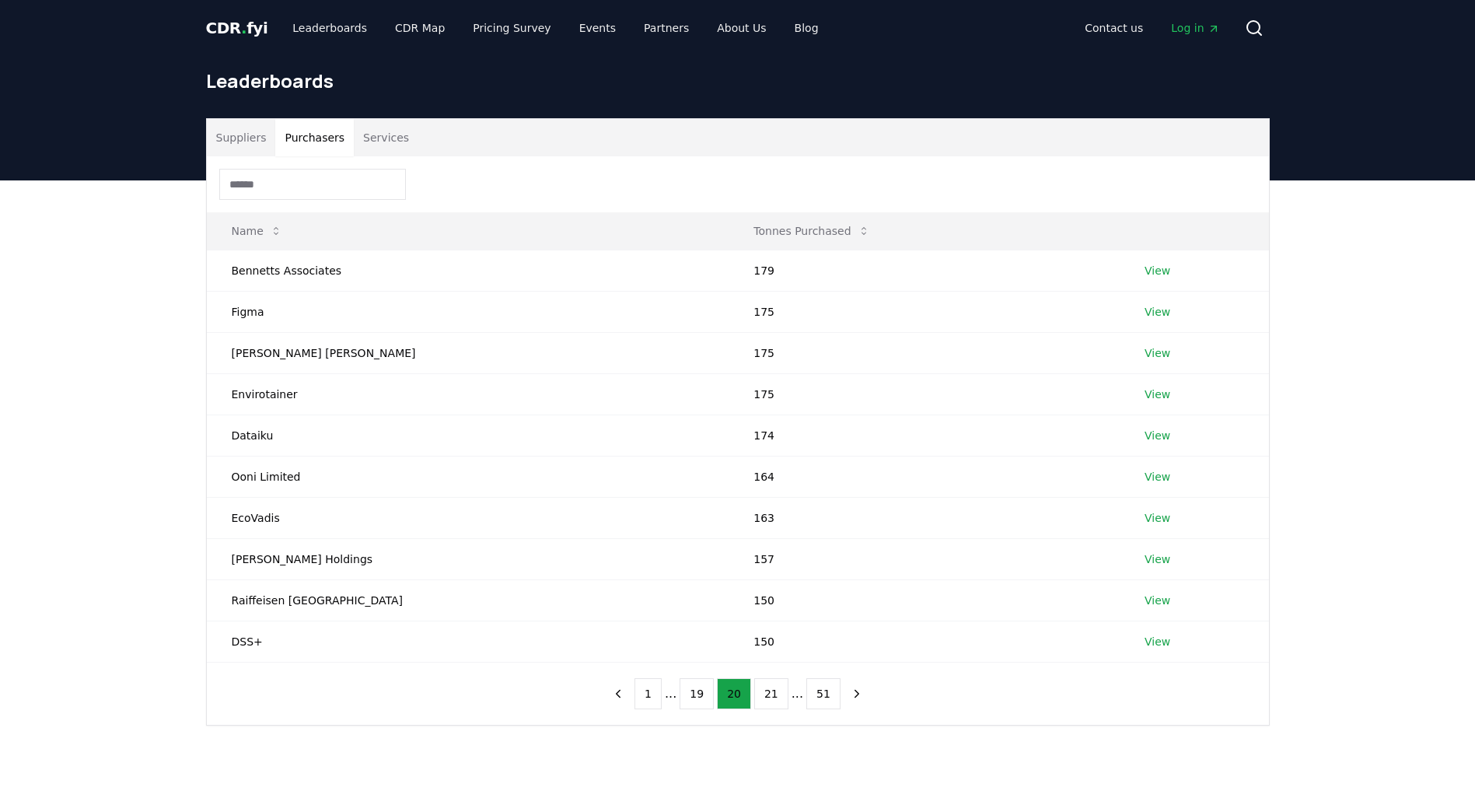
click at [768, 691] on button "21" at bounding box center [771, 692] width 34 height 31
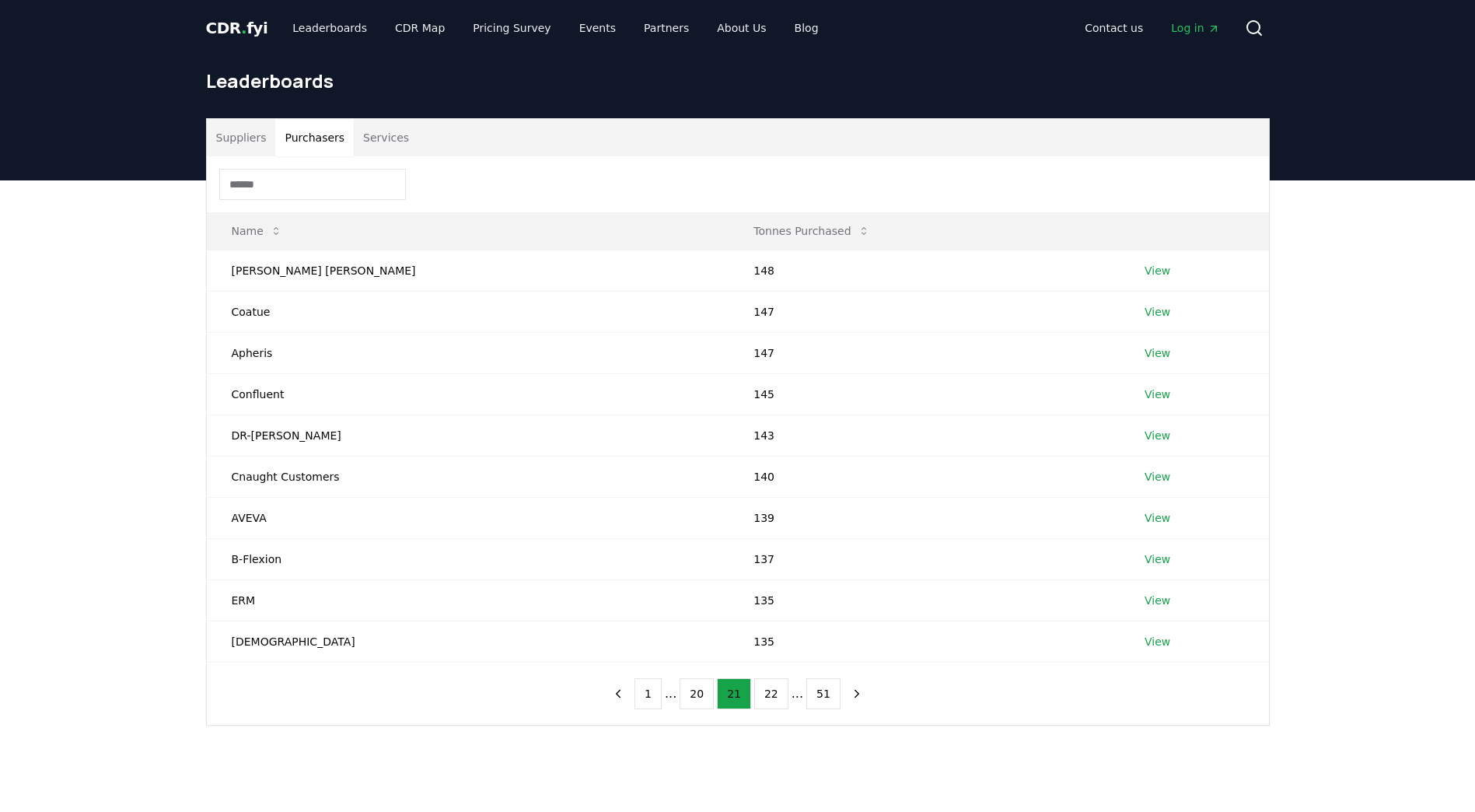
click at [768, 691] on button "22" at bounding box center [771, 692] width 34 height 31
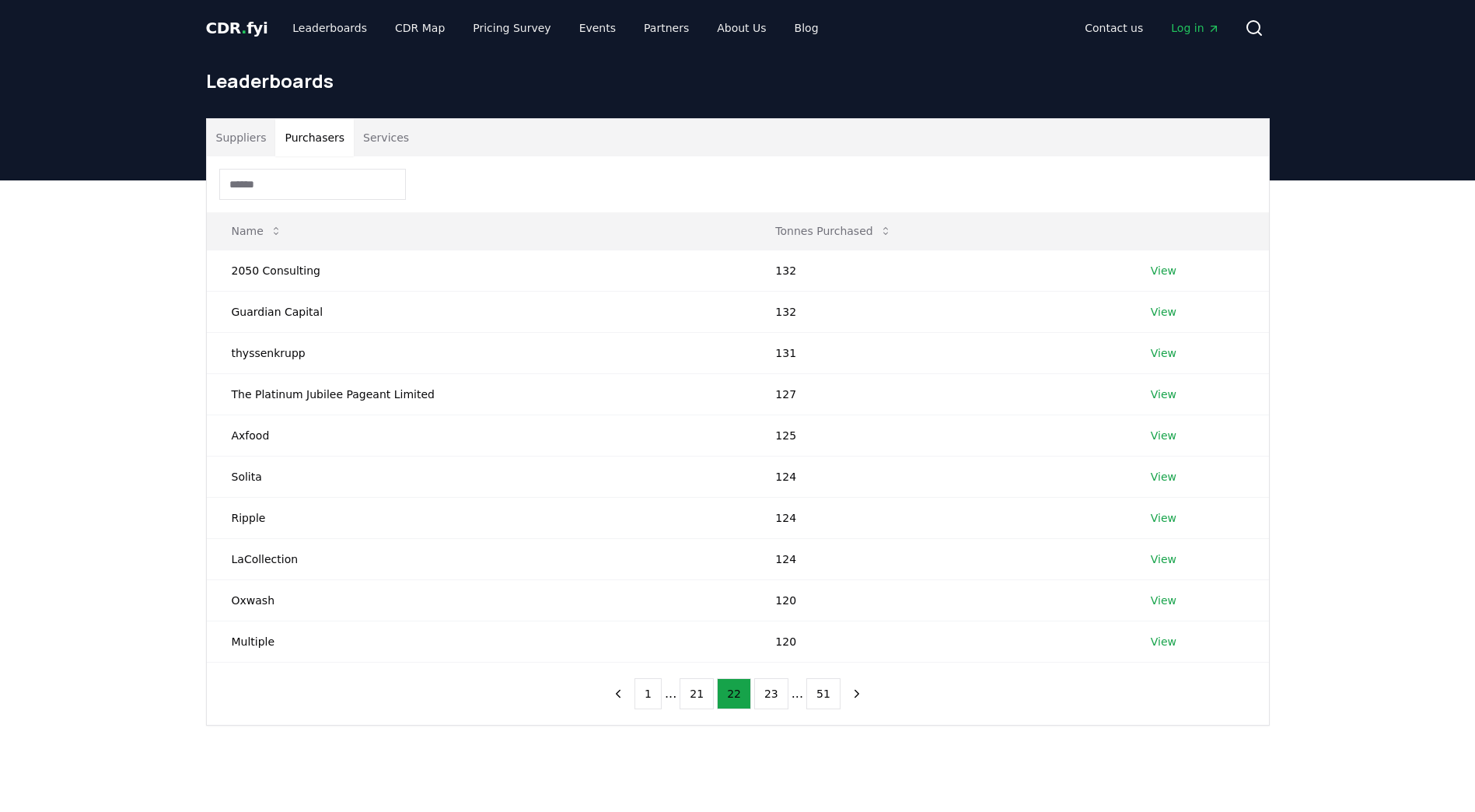
click at [768, 691] on button "23" at bounding box center [771, 692] width 34 height 31
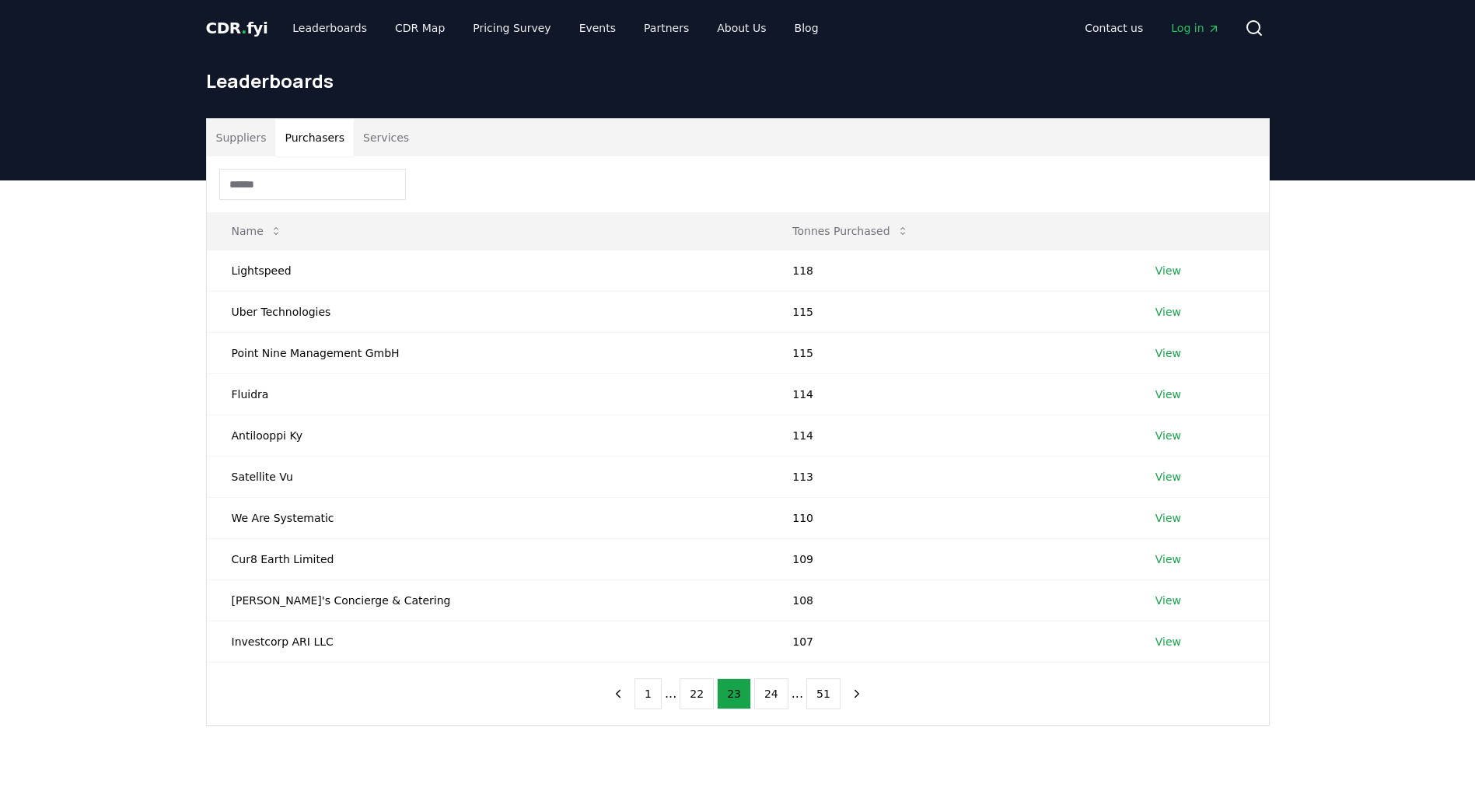
click at [768, 691] on button "24" at bounding box center [771, 692] width 34 height 31
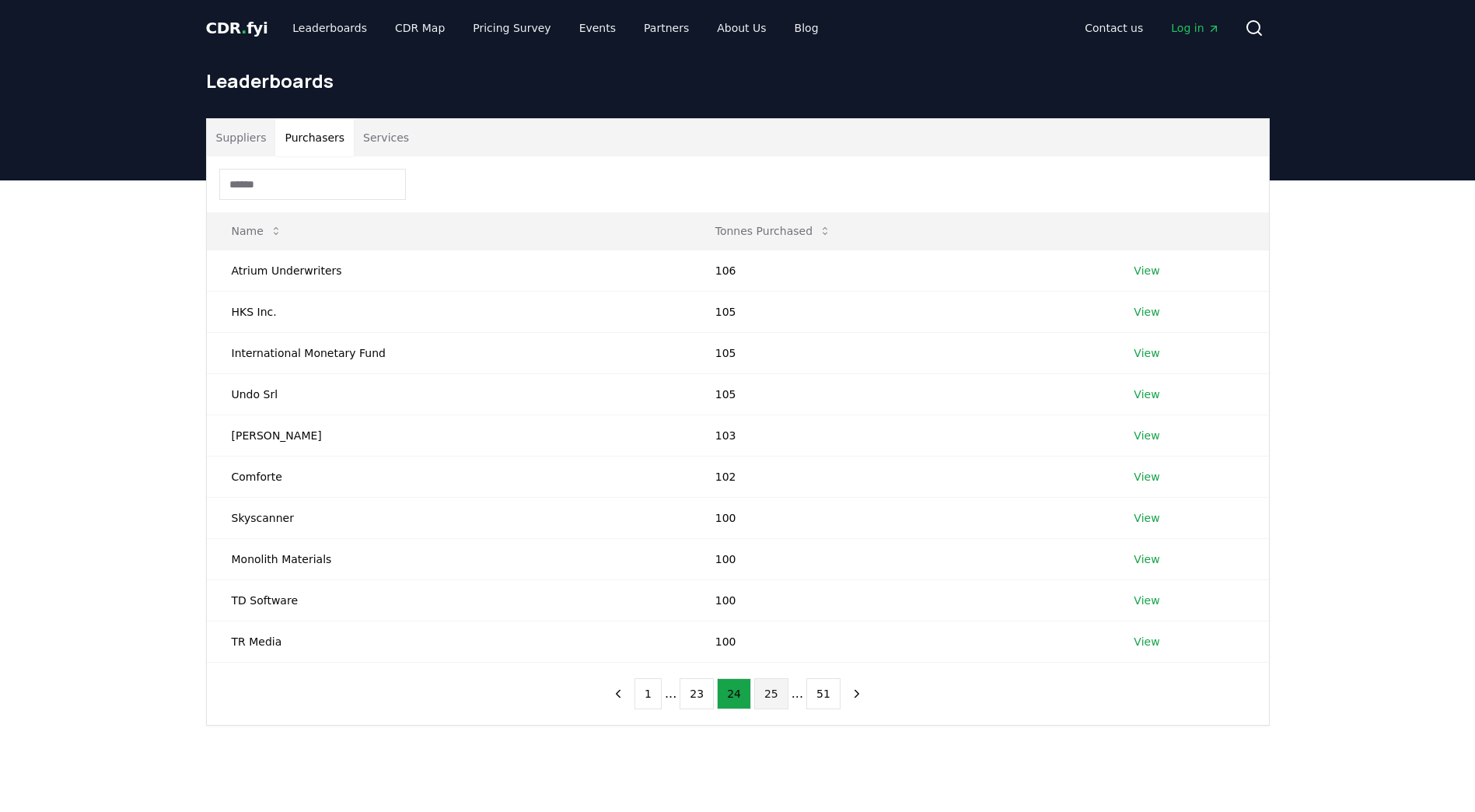
click at [768, 690] on button "25" at bounding box center [771, 692] width 34 height 31
